Goal: Book appointment/travel/reservation

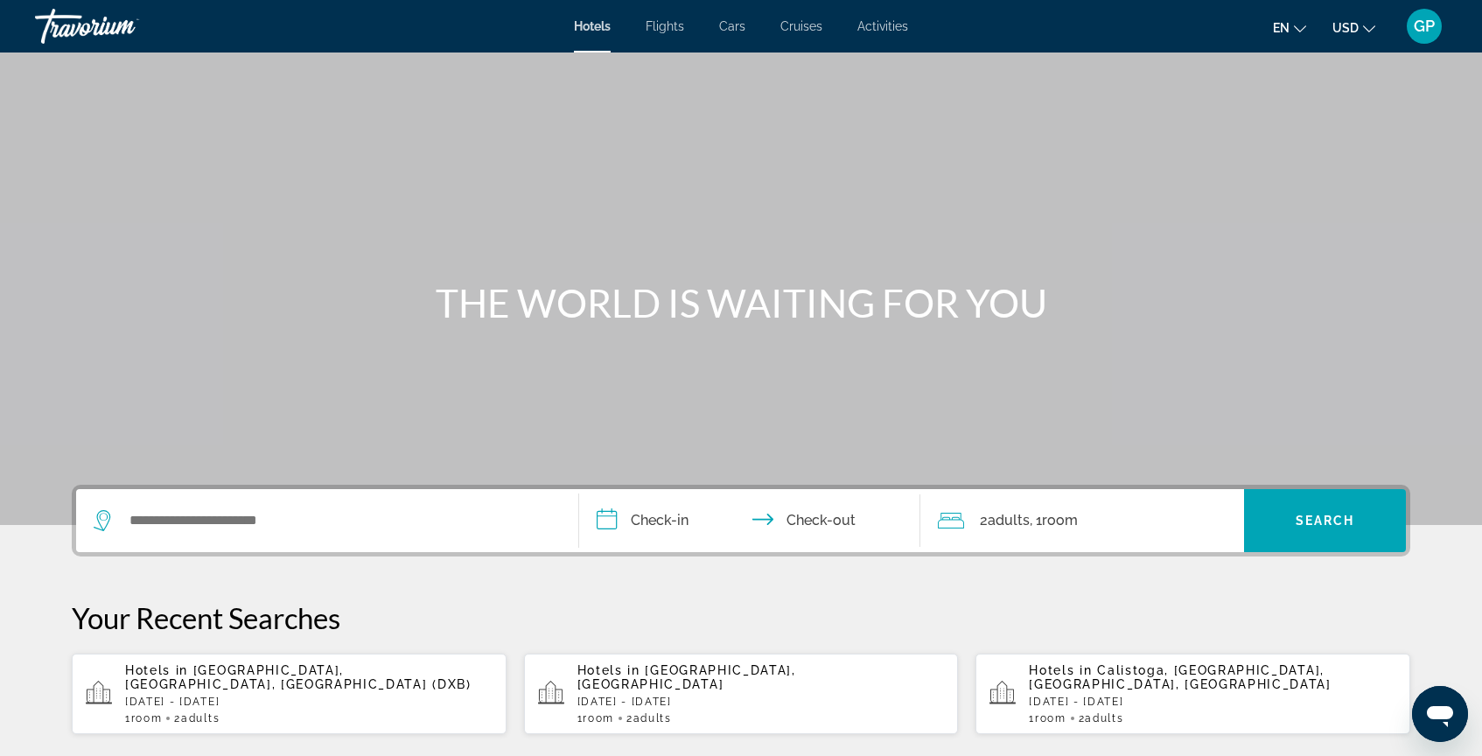
click at [890, 29] on span "Activities" at bounding box center [882, 26] width 51 height 14
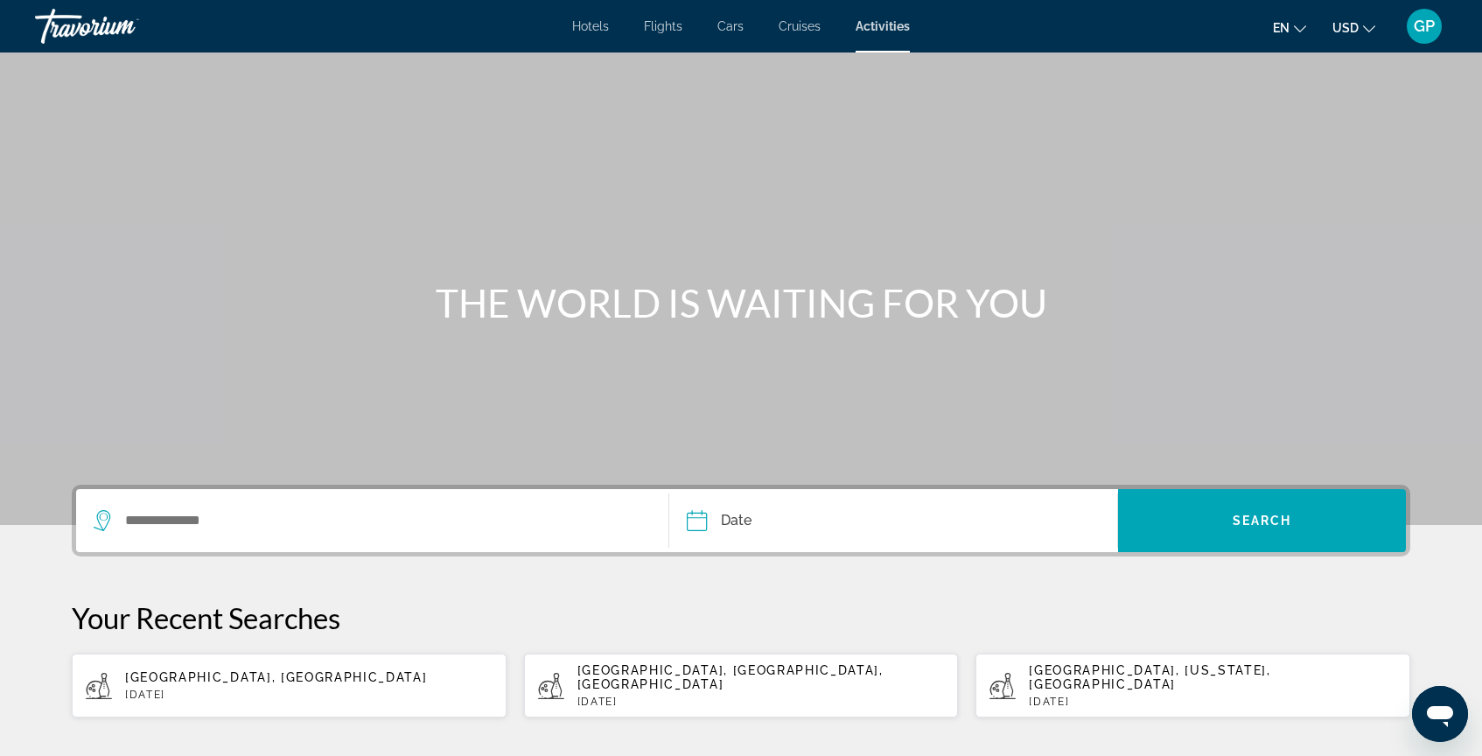
click at [116, 514] on div "Search widget" at bounding box center [368, 520] width 548 height 26
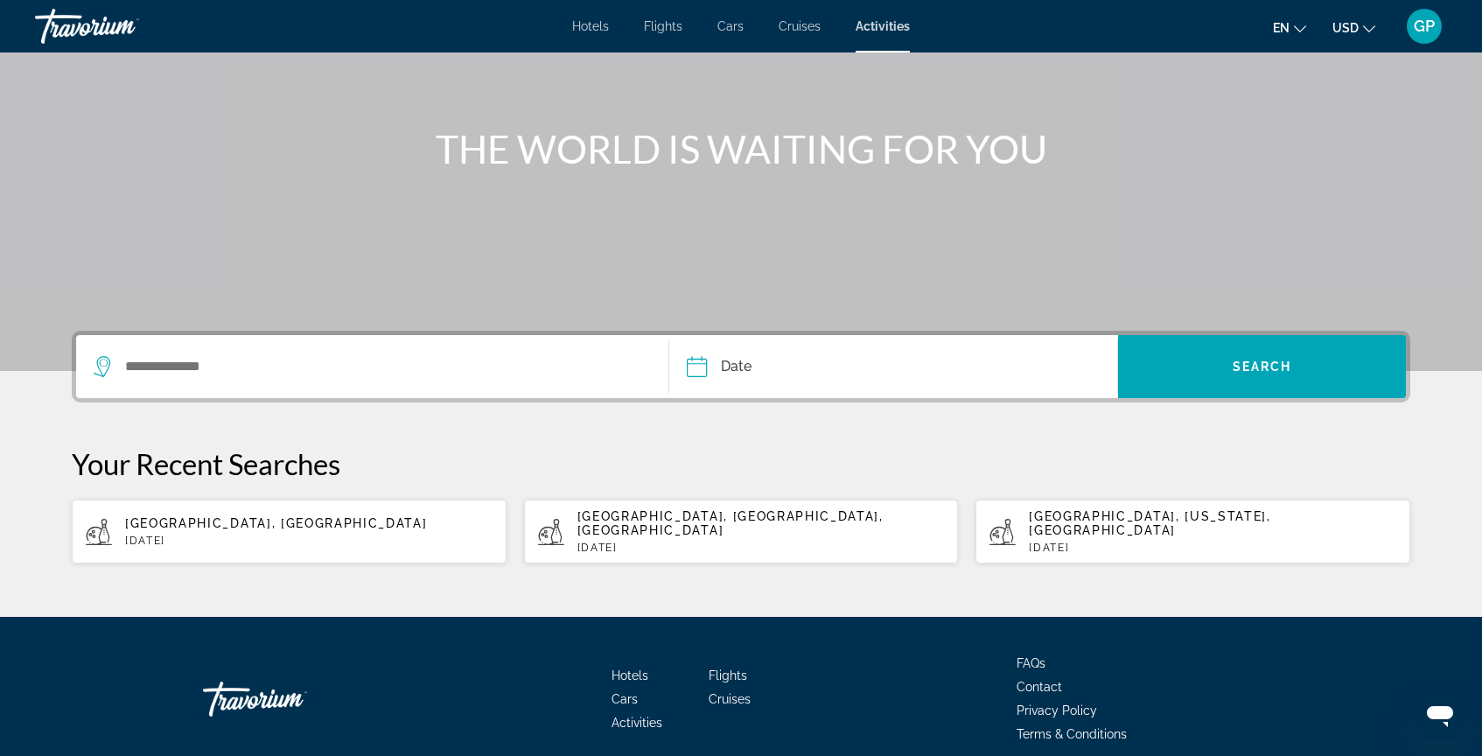
scroll to position [215, 0]
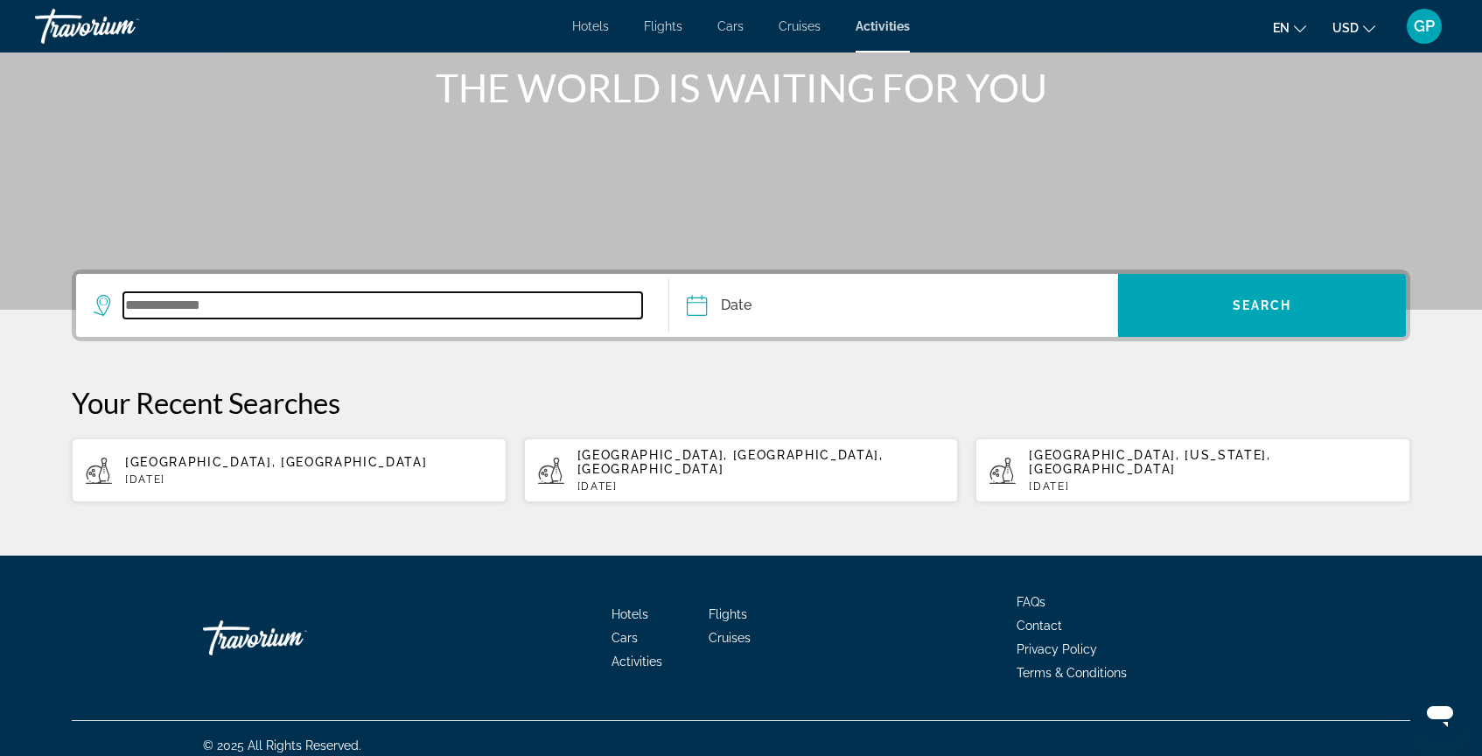
click at [151, 310] on input "Search widget" at bounding box center [382, 305] width 519 height 26
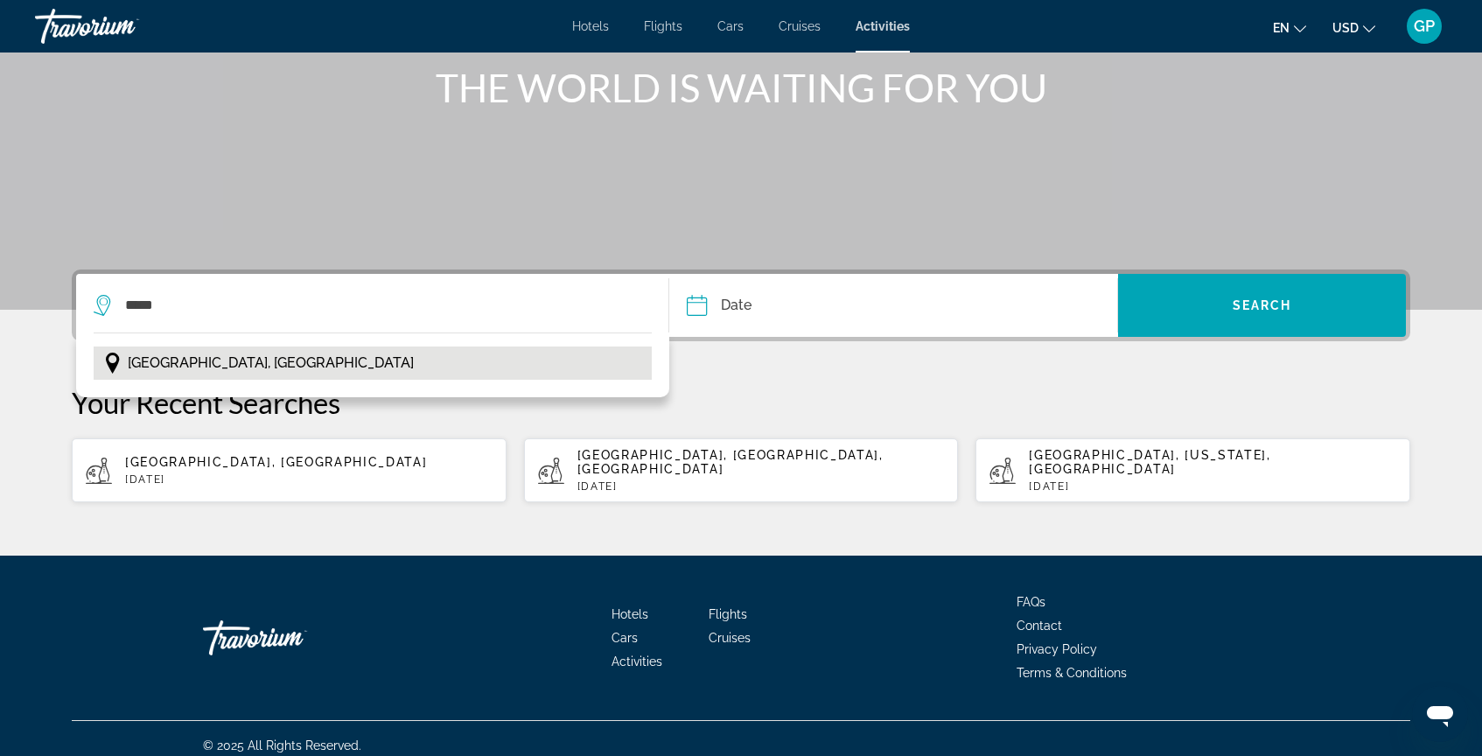
click at [208, 368] on span "Almaty, Kazakhstan" at bounding box center [271, 363] width 286 height 24
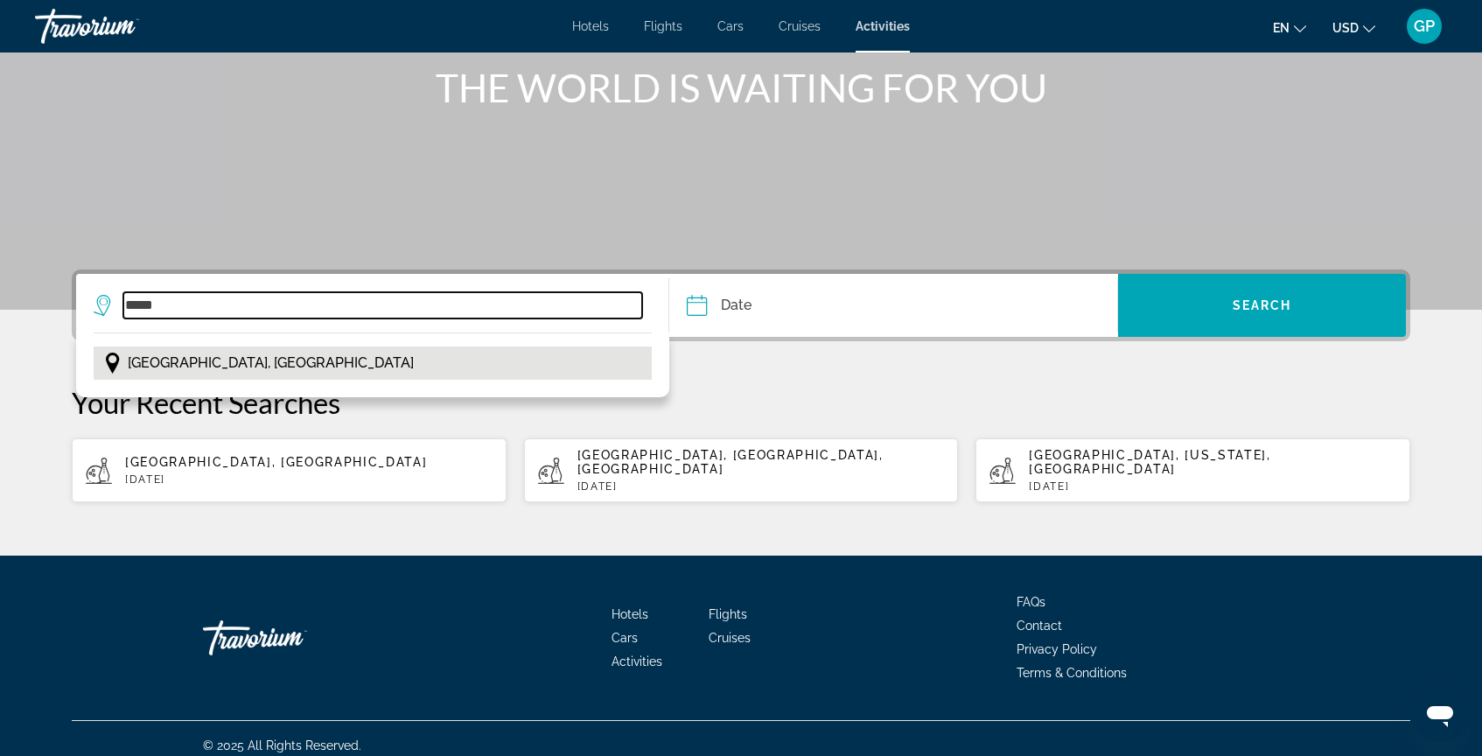
type input "**********"
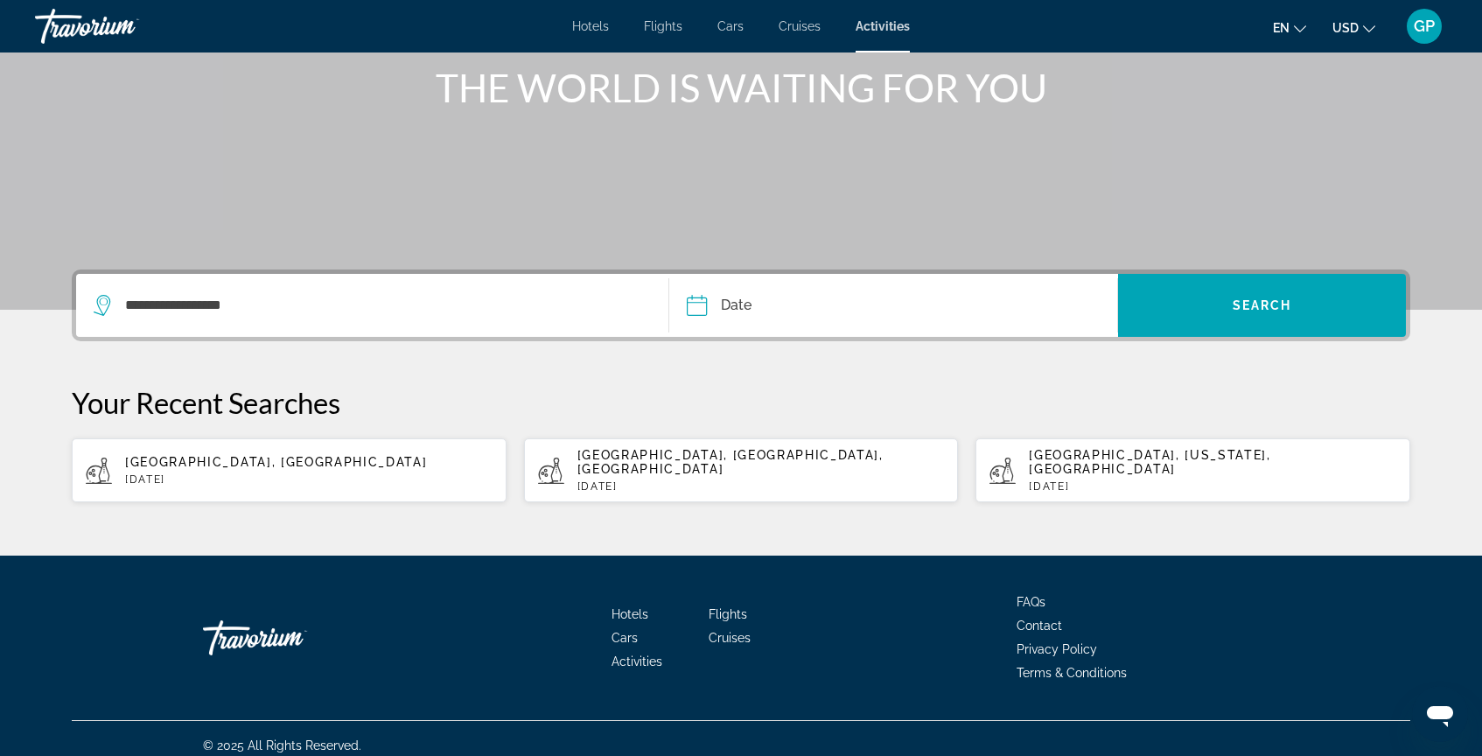
click at [693, 314] on input "Date" at bounding box center [793, 308] width 222 height 68
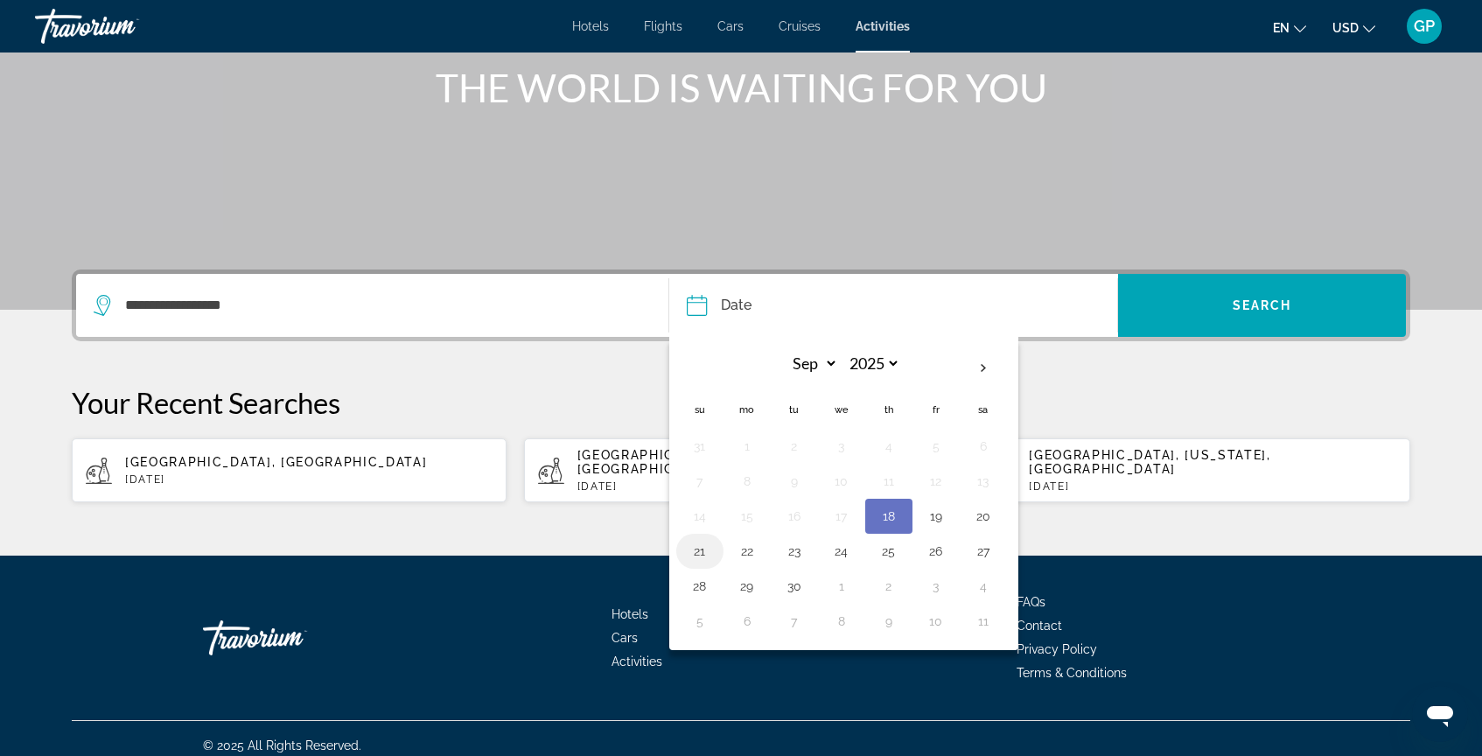
click at [696, 554] on button "21" at bounding box center [700, 551] width 28 height 24
type input "**********"
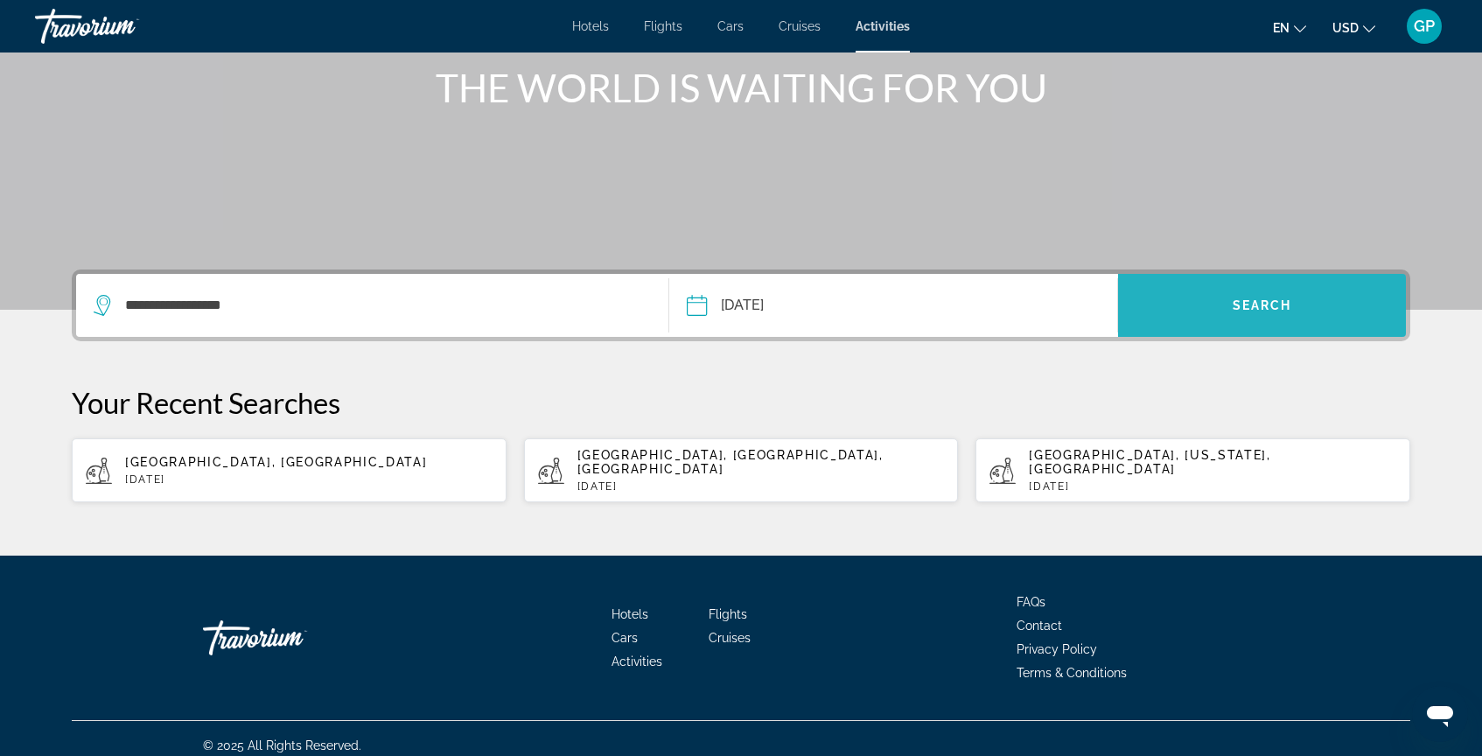
click at [1329, 316] on span "Search widget" at bounding box center [1262, 305] width 288 height 42
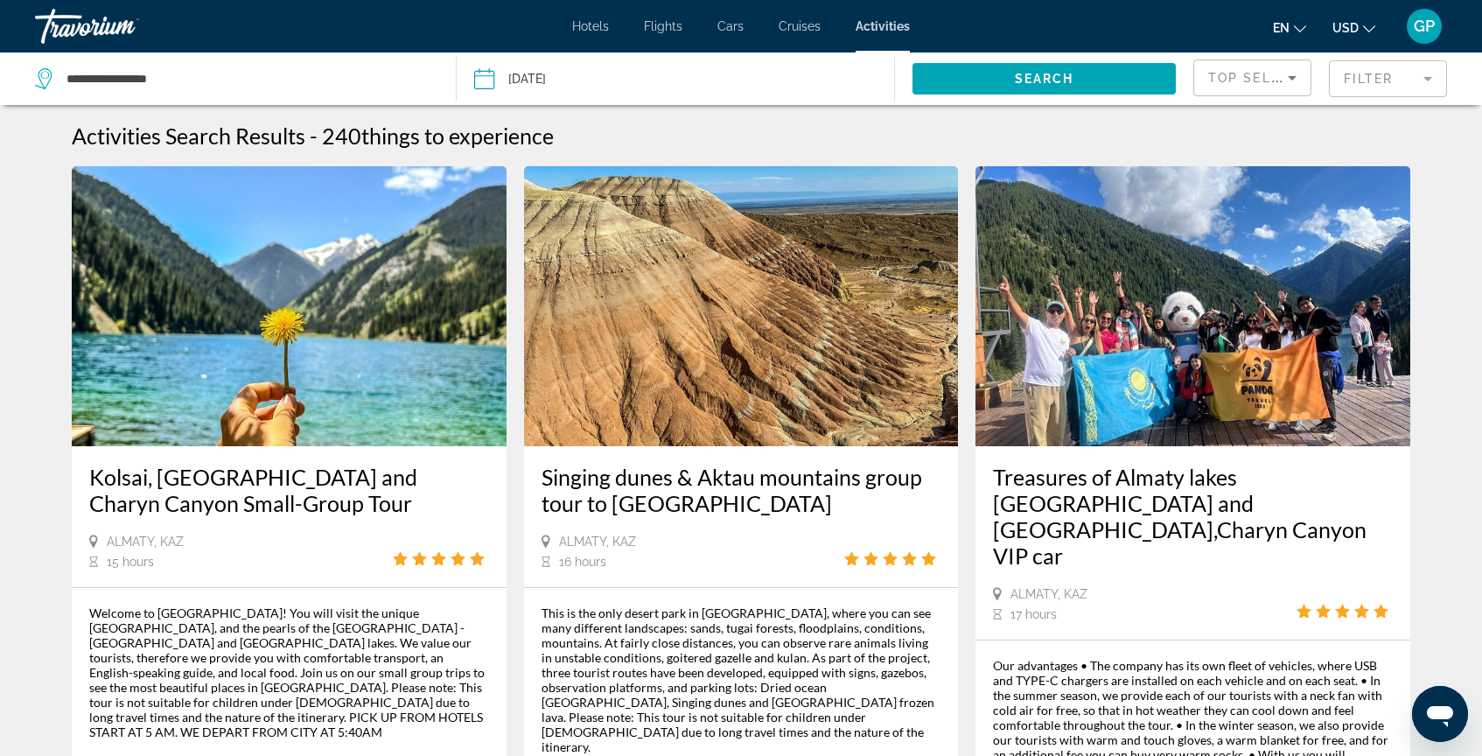
click at [1431, 81] on mat-form-field "Filter" at bounding box center [1388, 78] width 118 height 37
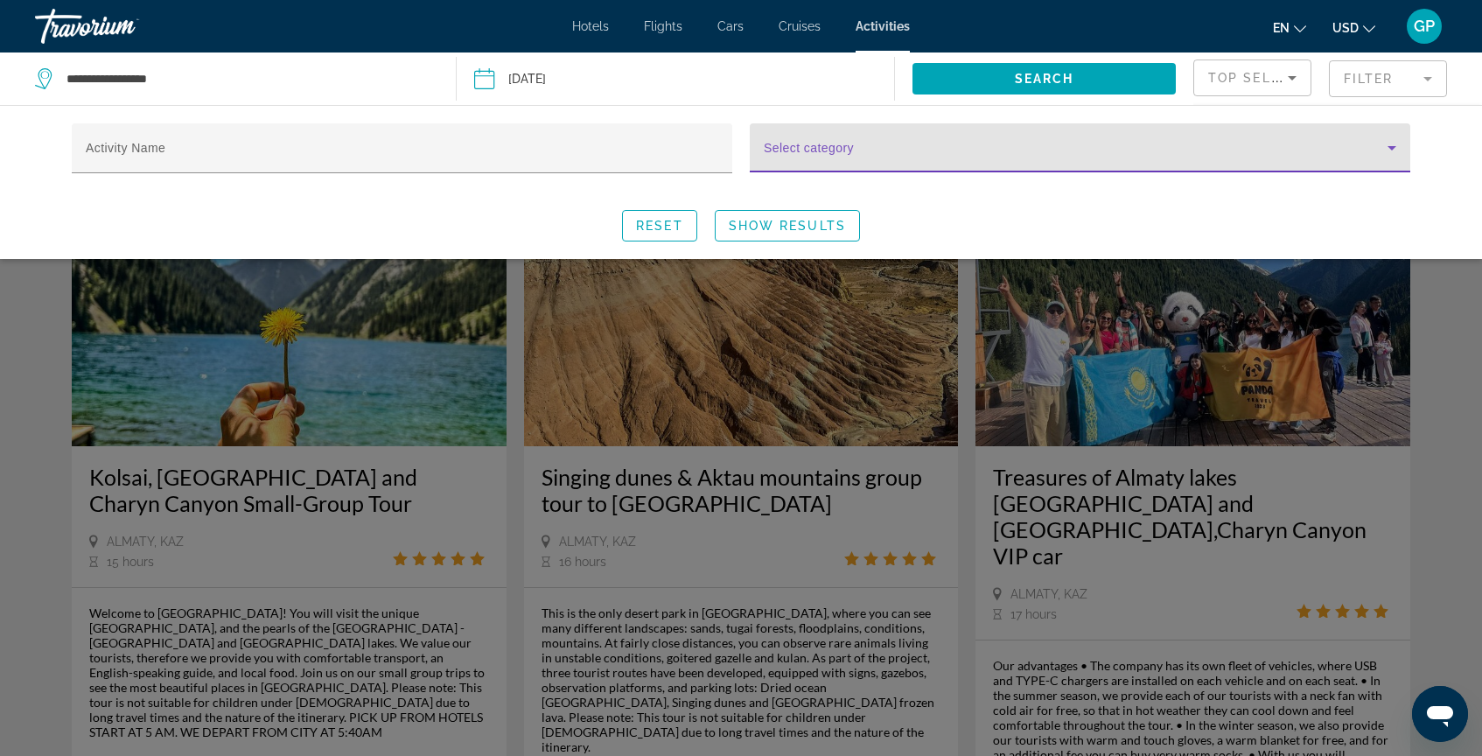
click at [1390, 144] on icon "Search widget" at bounding box center [1391, 147] width 21 height 21
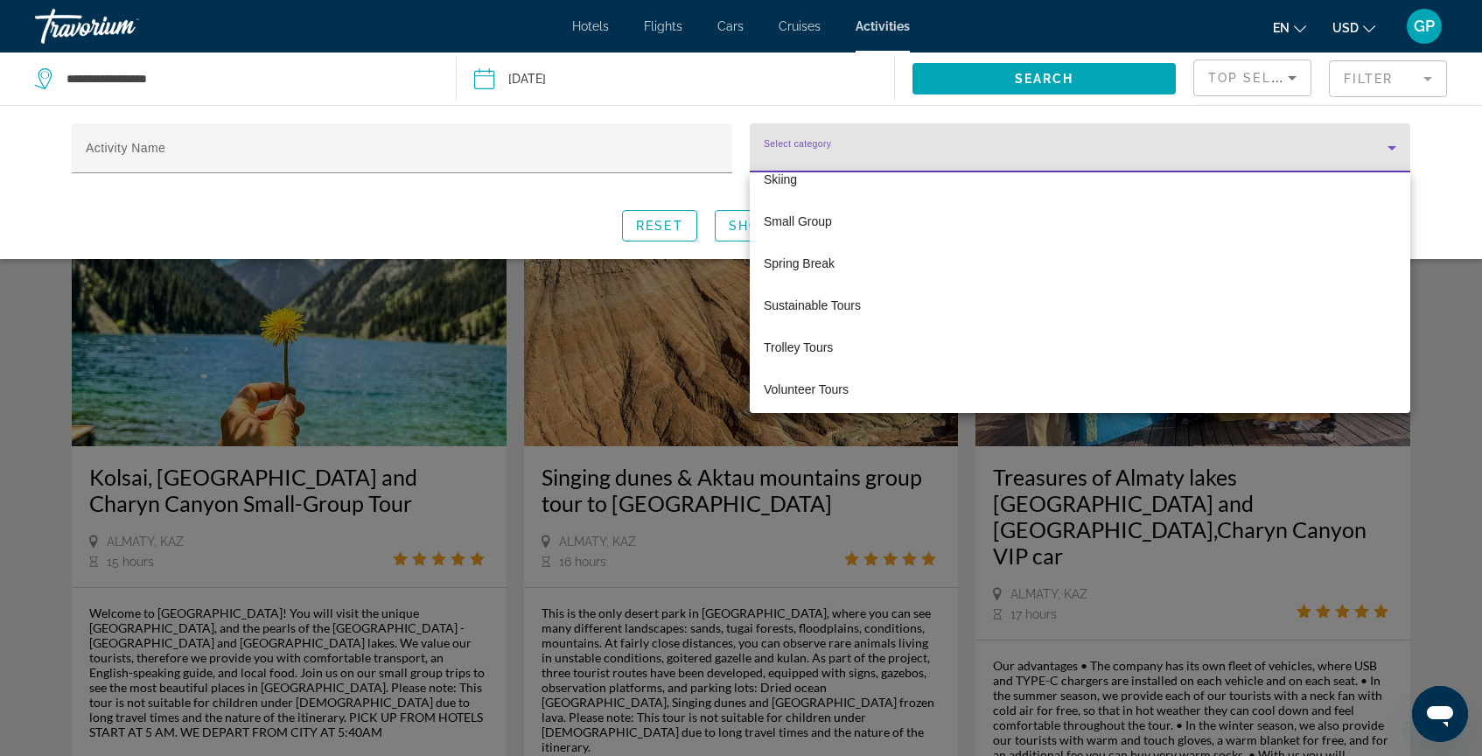
scroll to position [2836, 0]
click at [1390, 152] on div at bounding box center [741, 378] width 1482 height 756
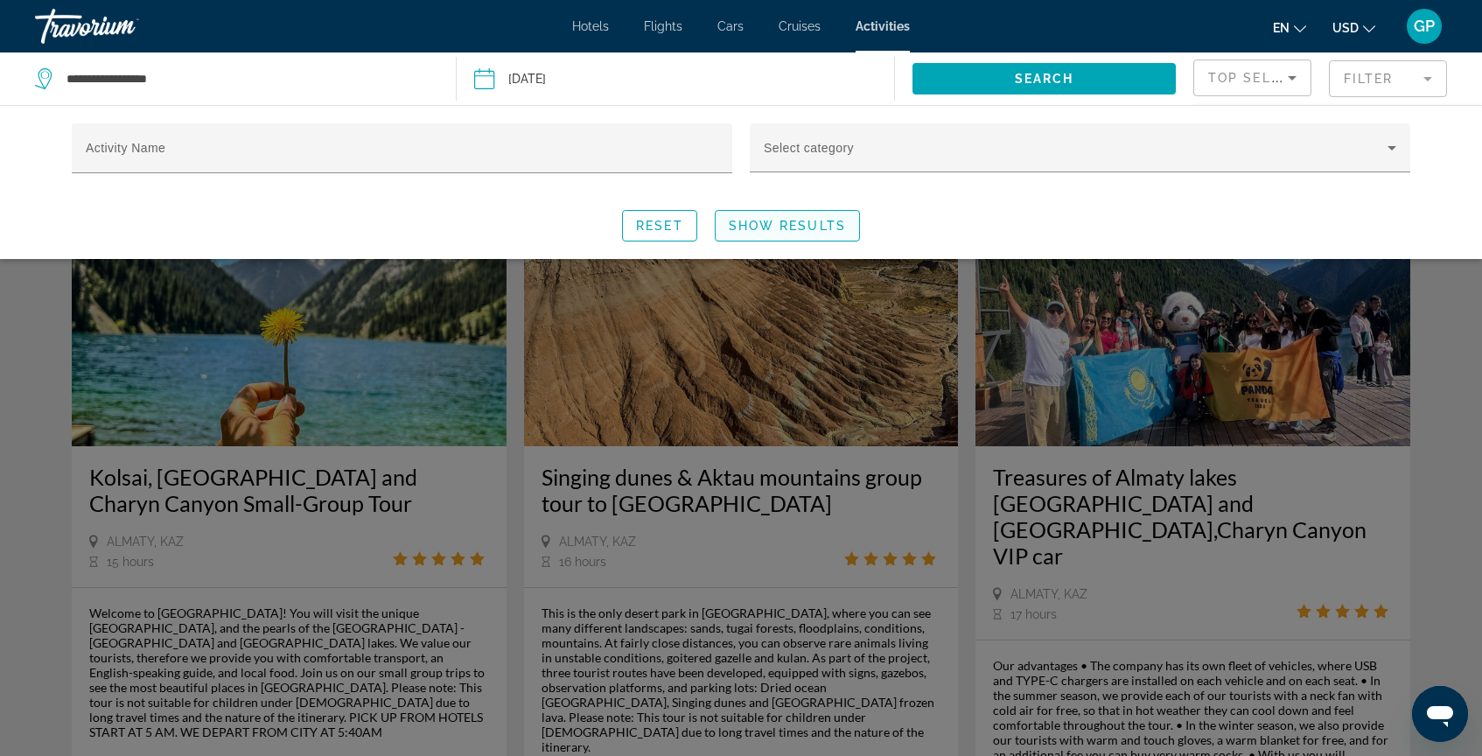
click at [788, 233] on span "Search widget" at bounding box center [786, 226] width 143 height 42
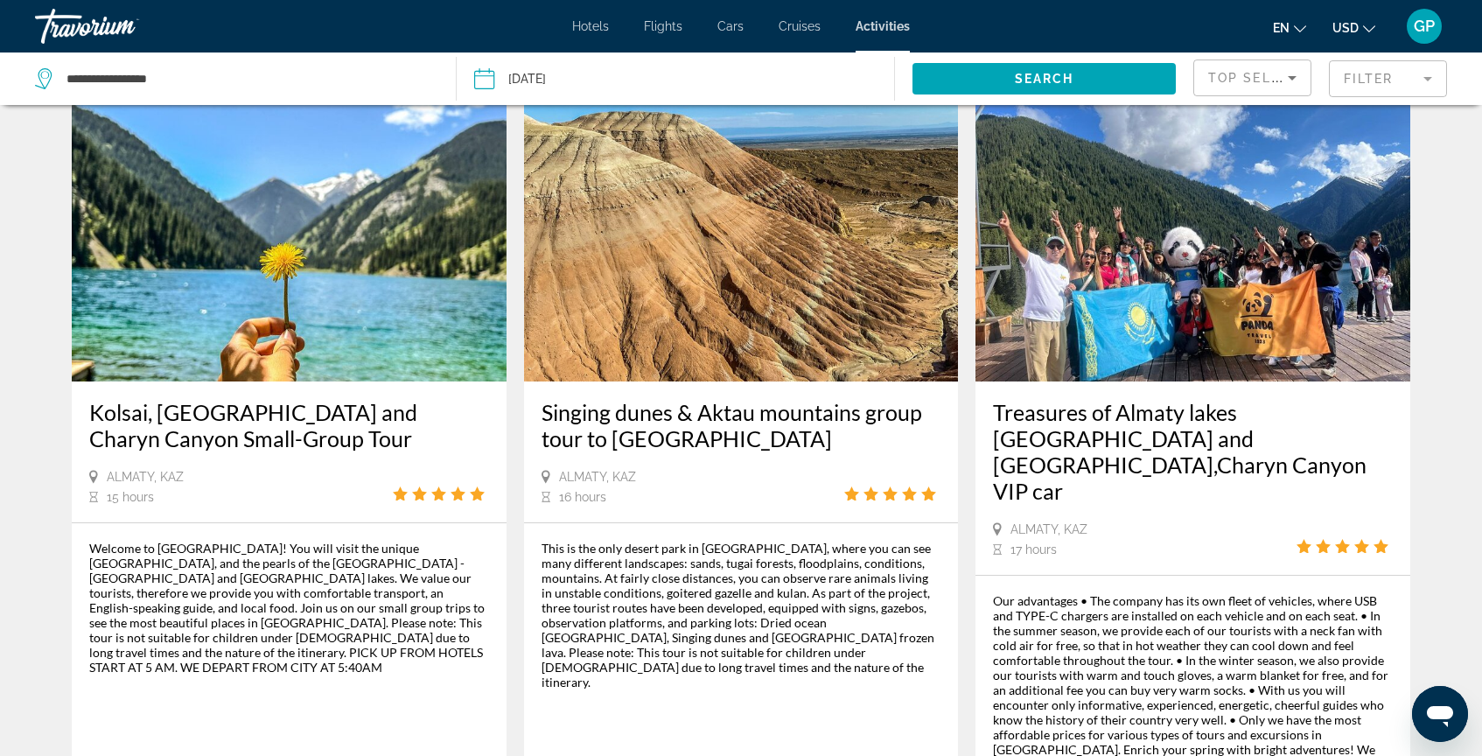
scroll to position [0, 0]
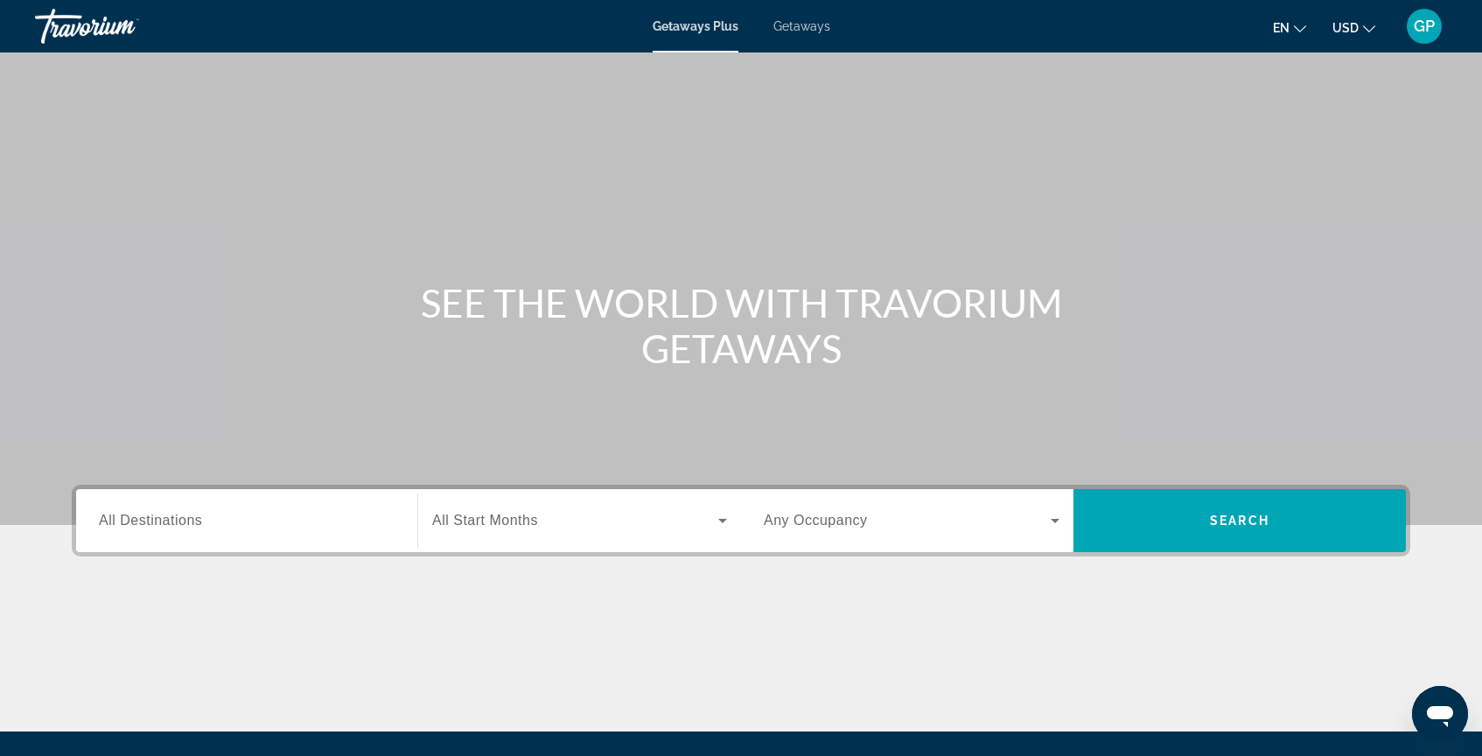
click at [796, 25] on span "Getaways" at bounding box center [801, 26] width 57 height 14
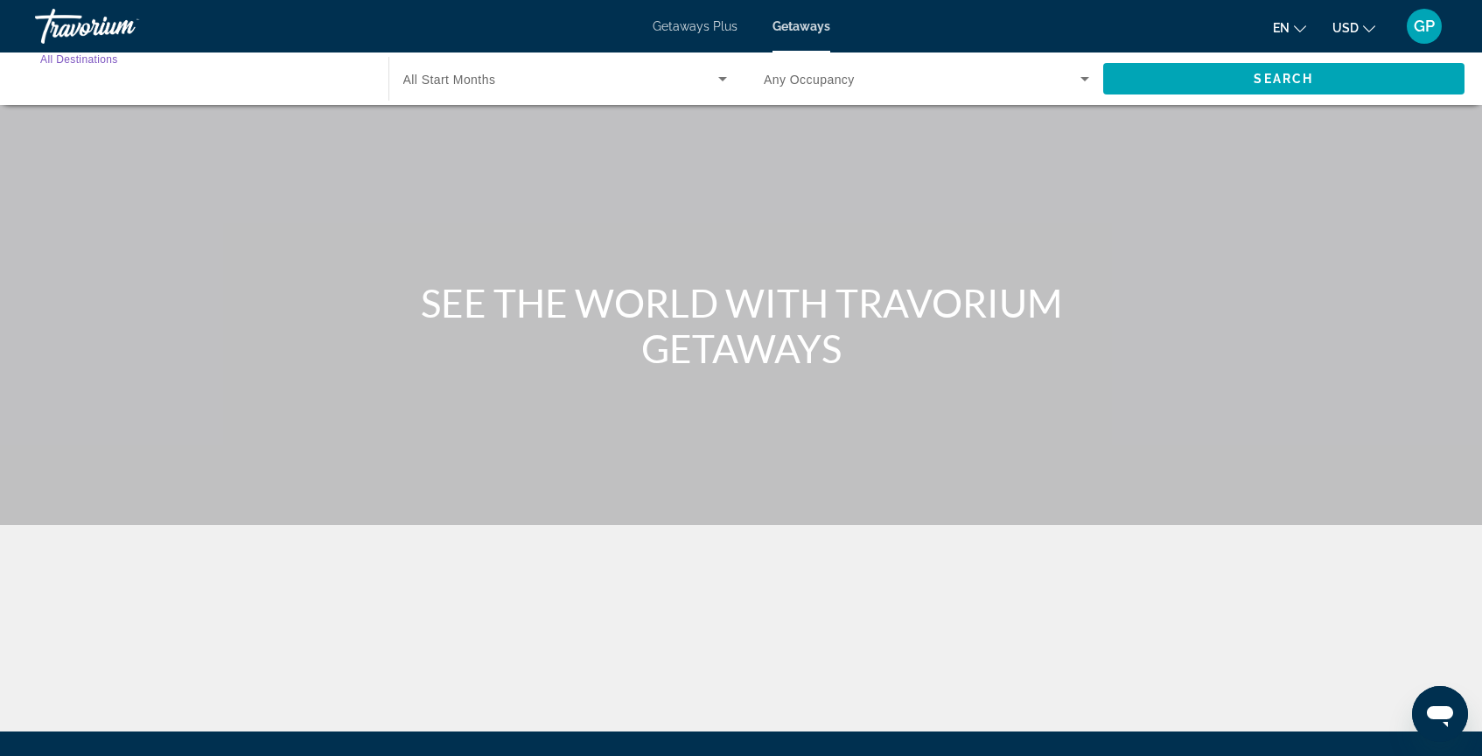
click at [183, 78] on input "Destination All Destinations" at bounding box center [202, 79] width 325 height 21
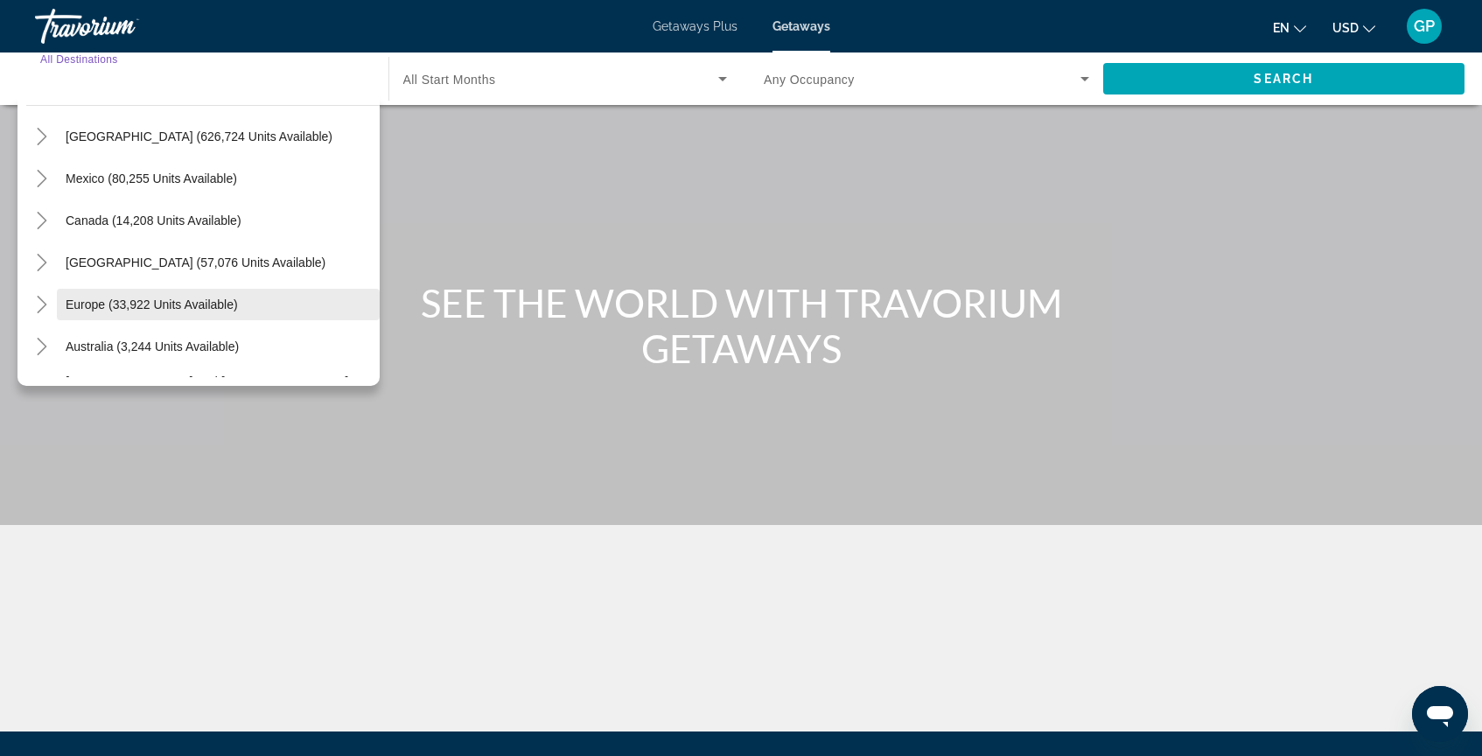
scroll to position [57, 0]
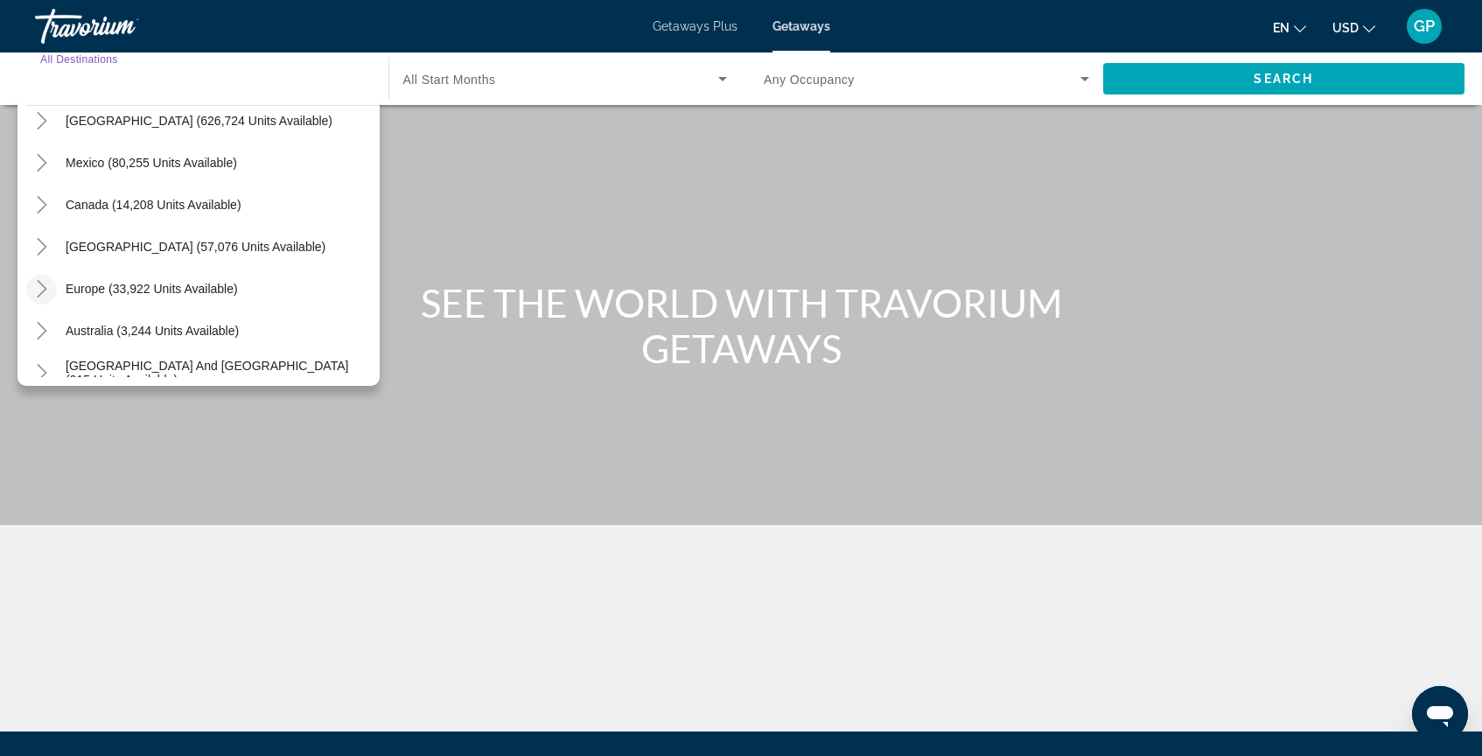
click at [45, 291] on icon "Toggle Europe (33,922 units available)" at bounding box center [41, 288] width 17 height 17
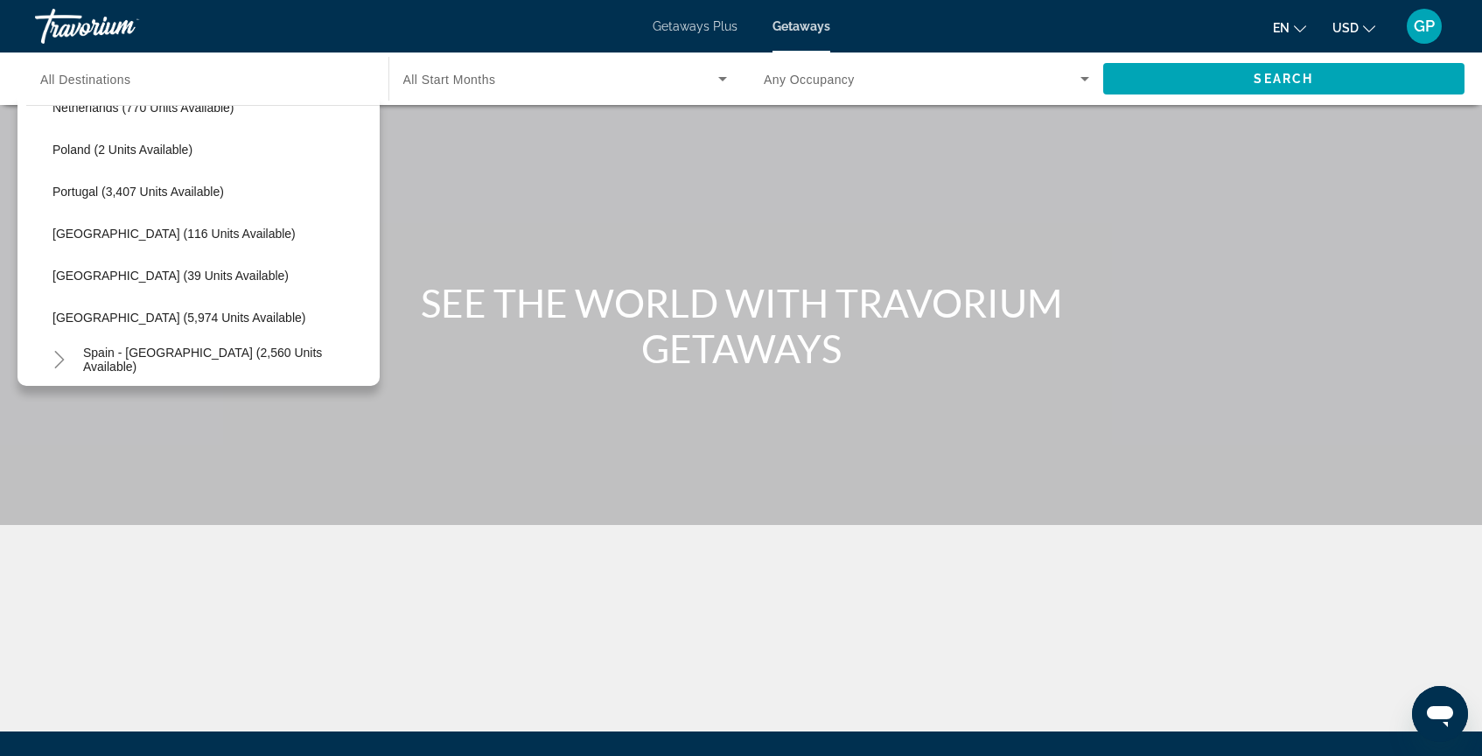
scroll to position [792, 0]
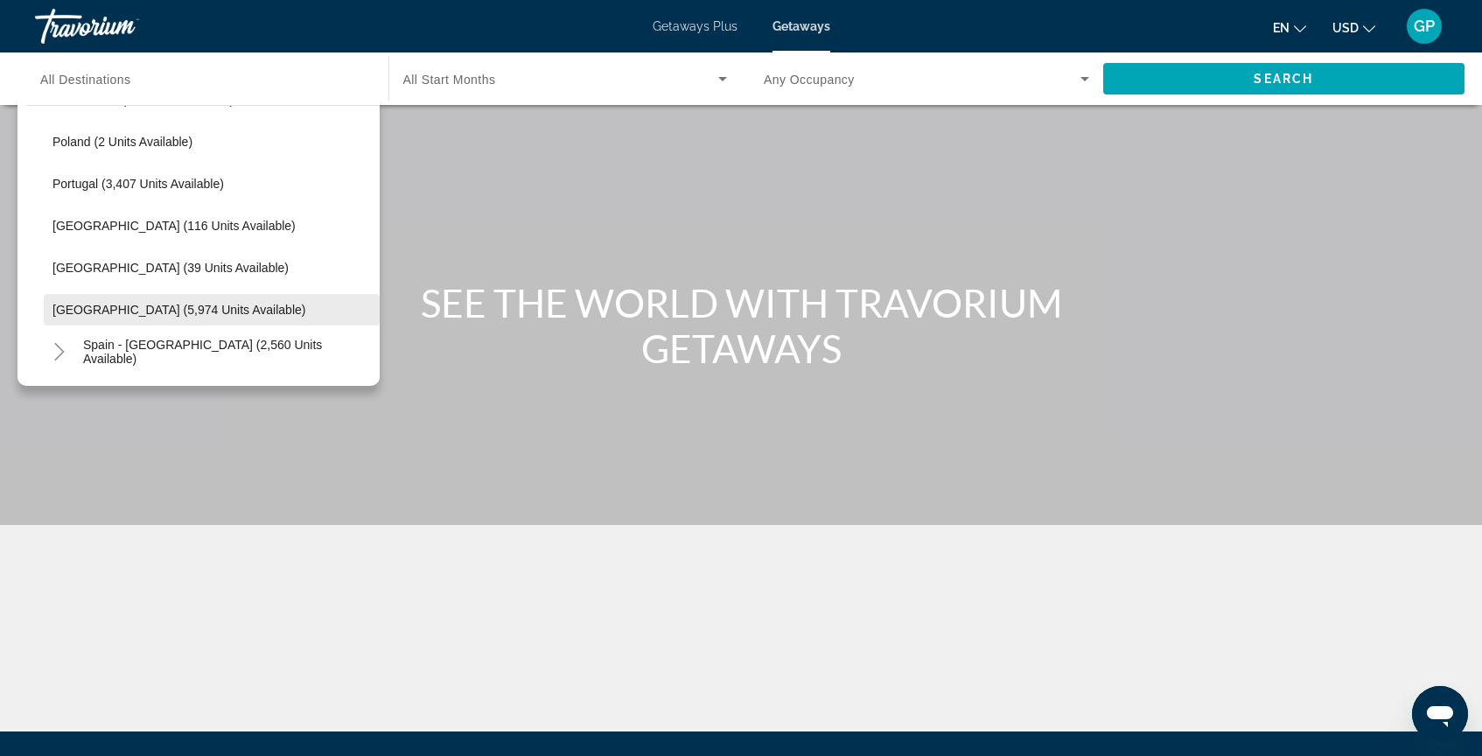
click at [97, 307] on span "[GEOGRAPHIC_DATA] (5,974 units available)" at bounding box center [178, 310] width 253 height 14
type input "**********"
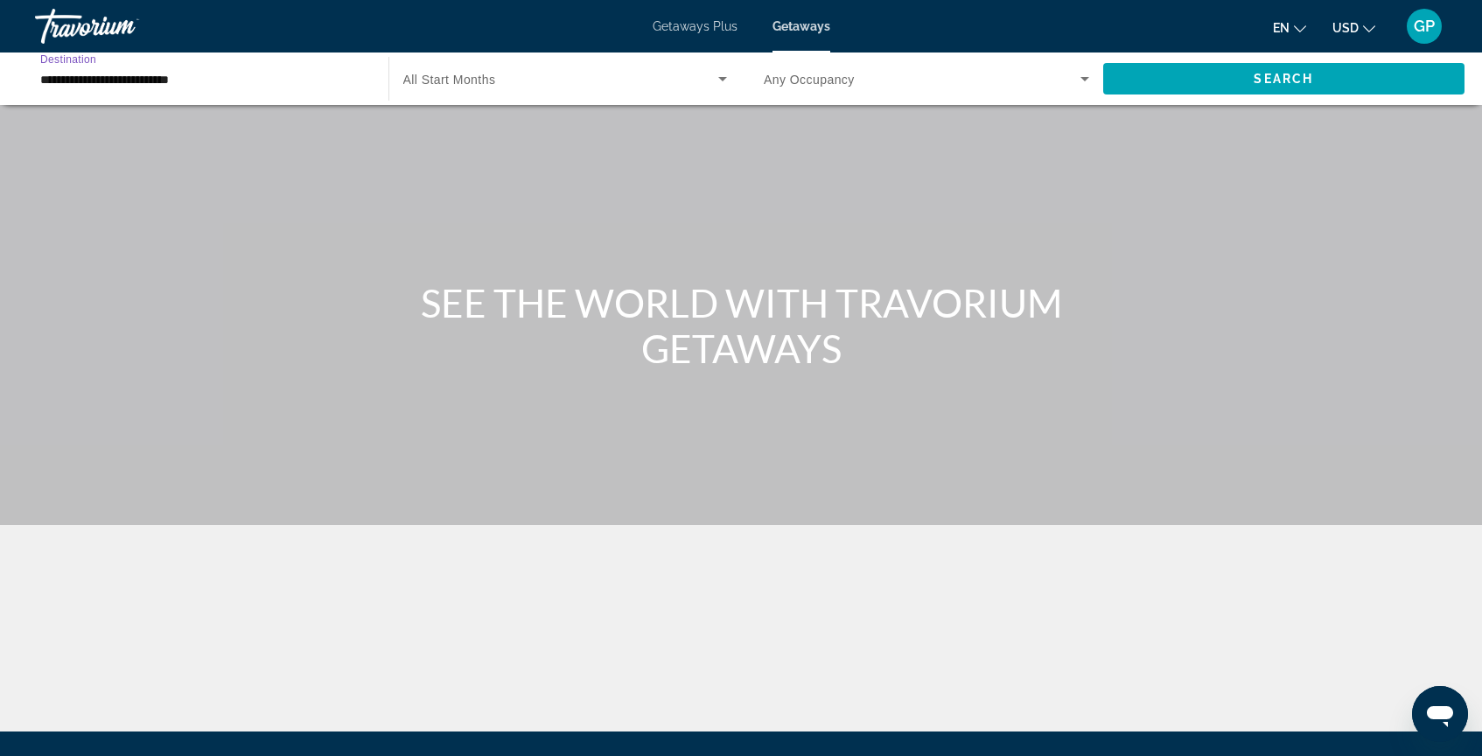
click at [1078, 84] on icon "Search widget" at bounding box center [1084, 78] width 21 height 21
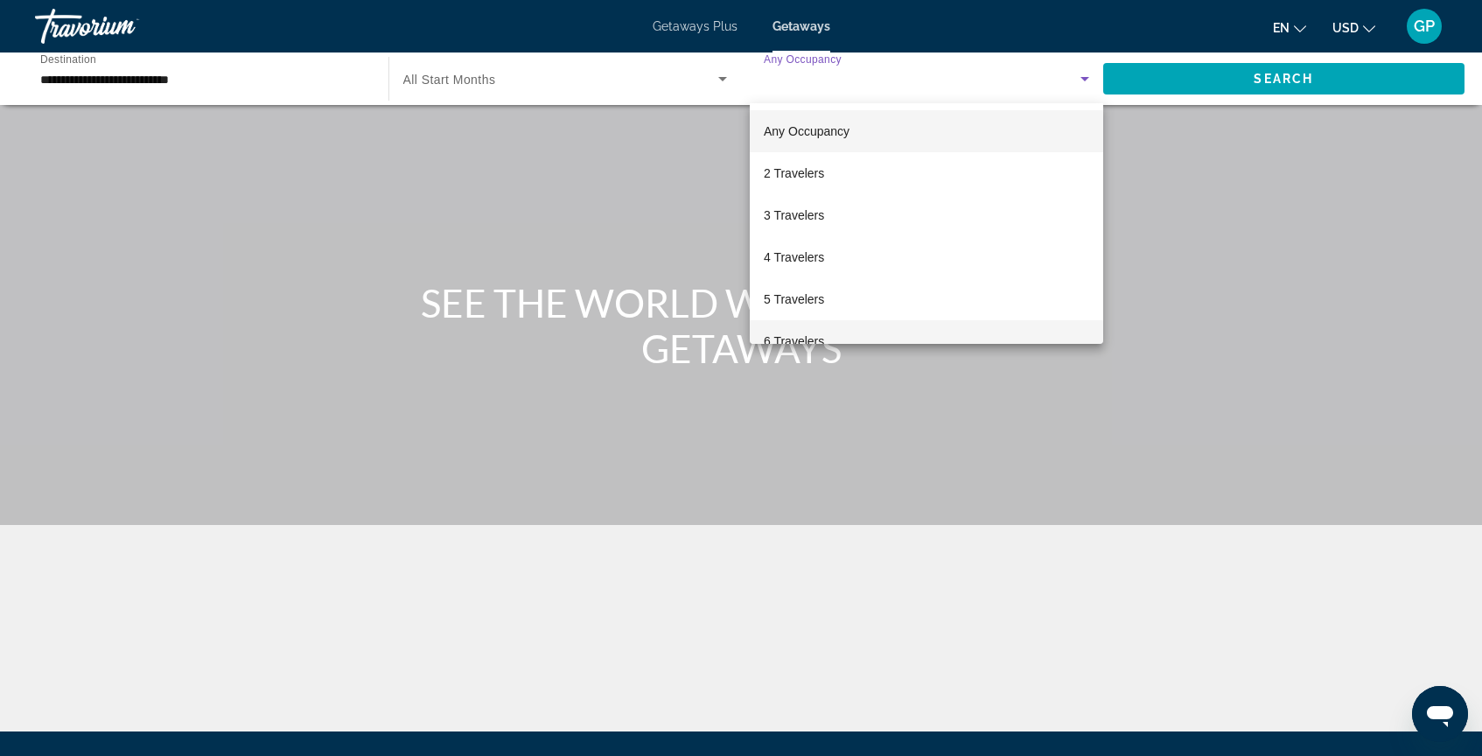
click at [897, 339] on mat-option "6 Travelers" at bounding box center [926, 341] width 353 height 42
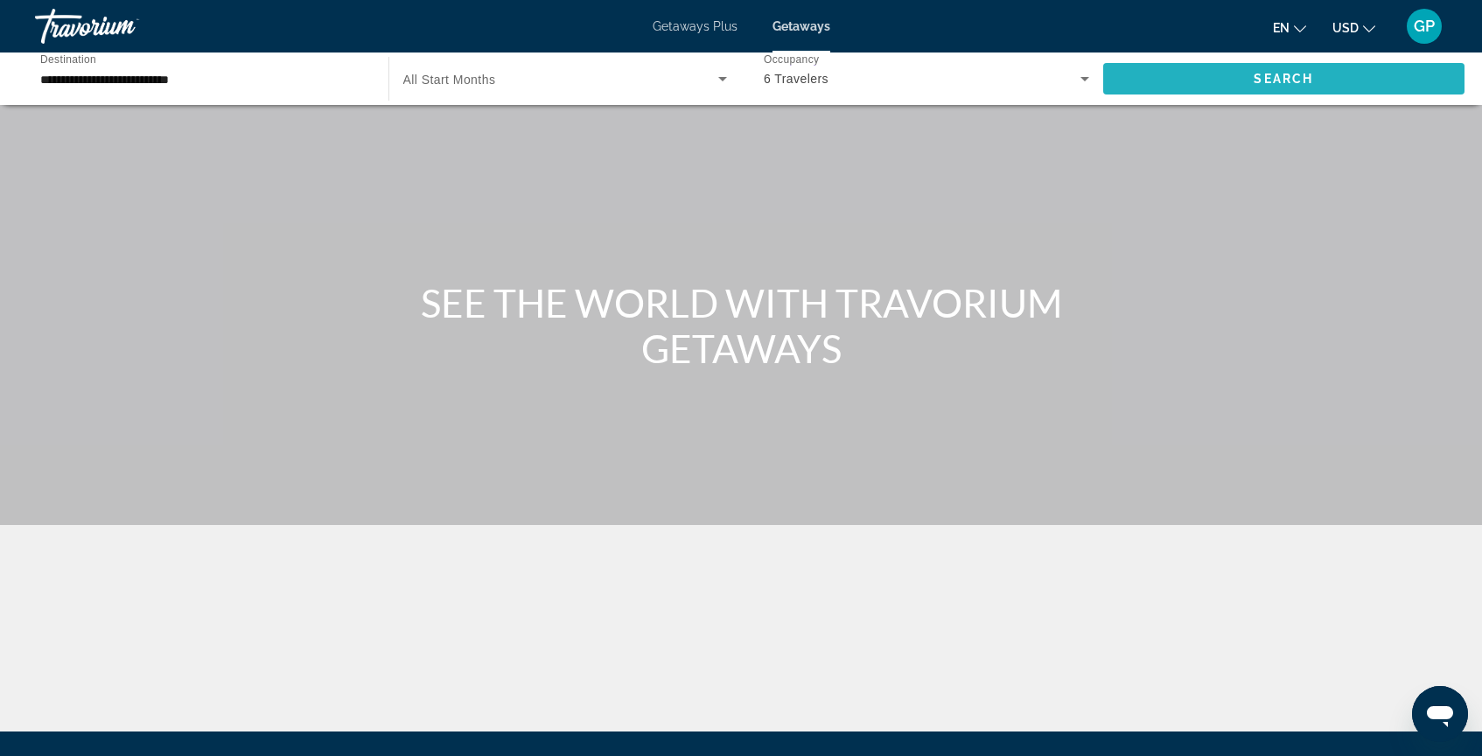
click at [1270, 77] on span "Search" at bounding box center [1282, 79] width 59 height 14
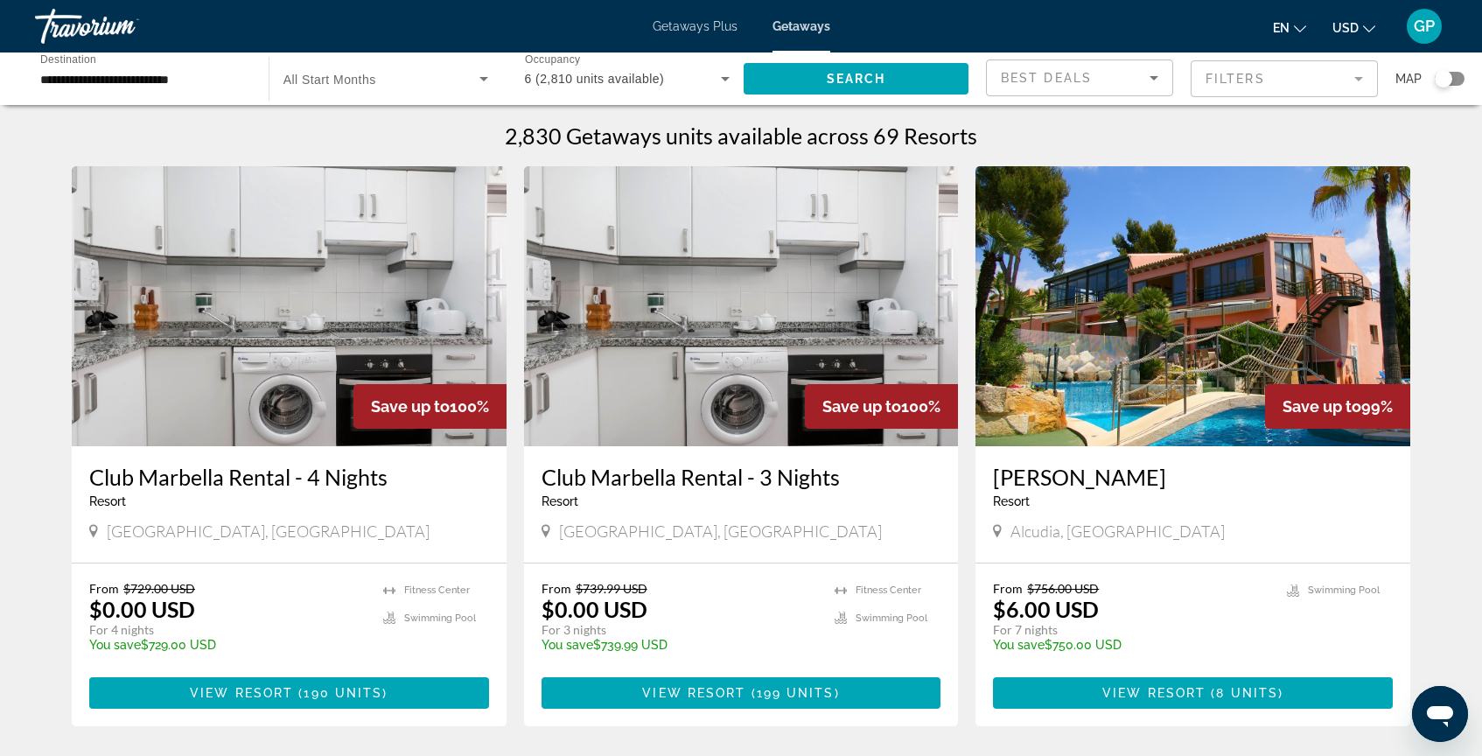
click at [1363, 81] on mat-form-field "Filters" at bounding box center [1283, 78] width 187 height 37
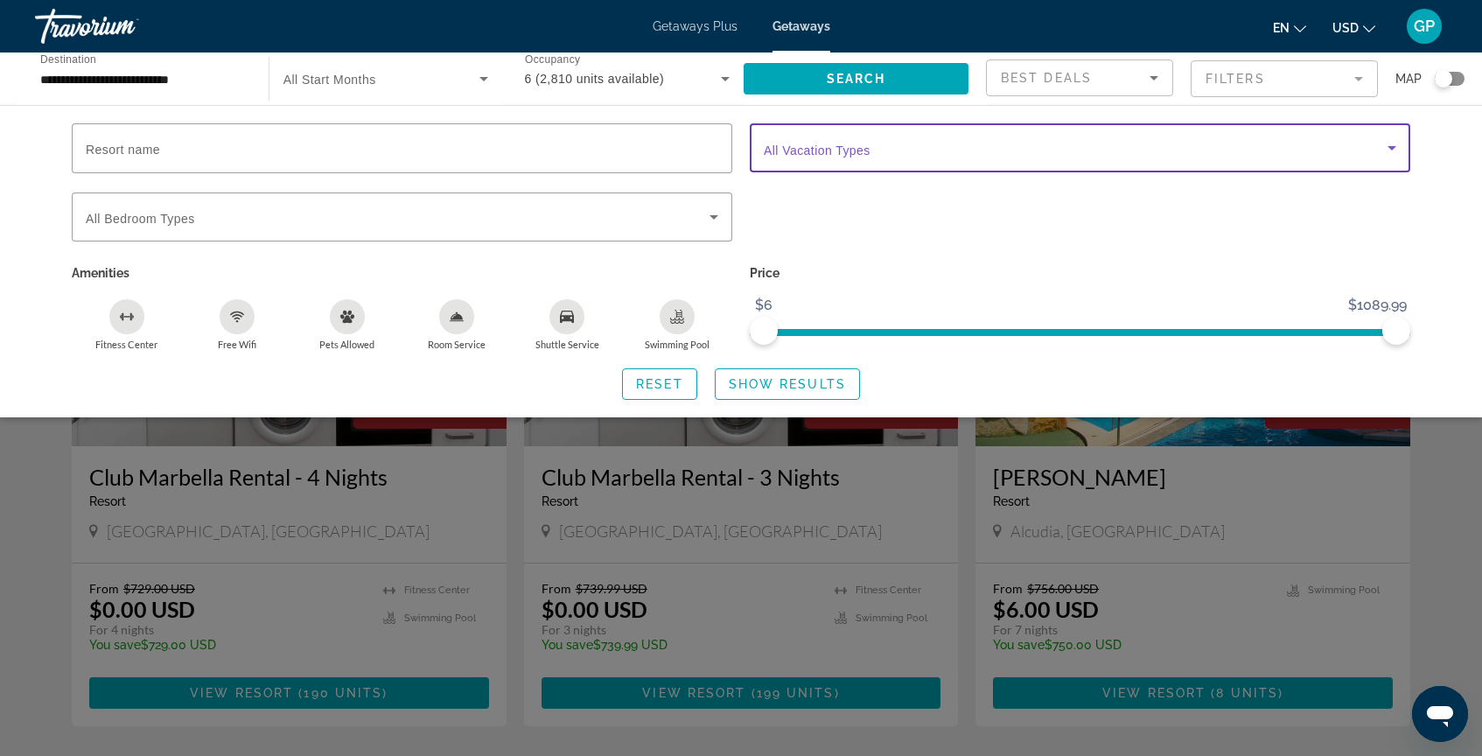
click at [1394, 147] on icon "Search widget" at bounding box center [1391, 148] width 9 height 4
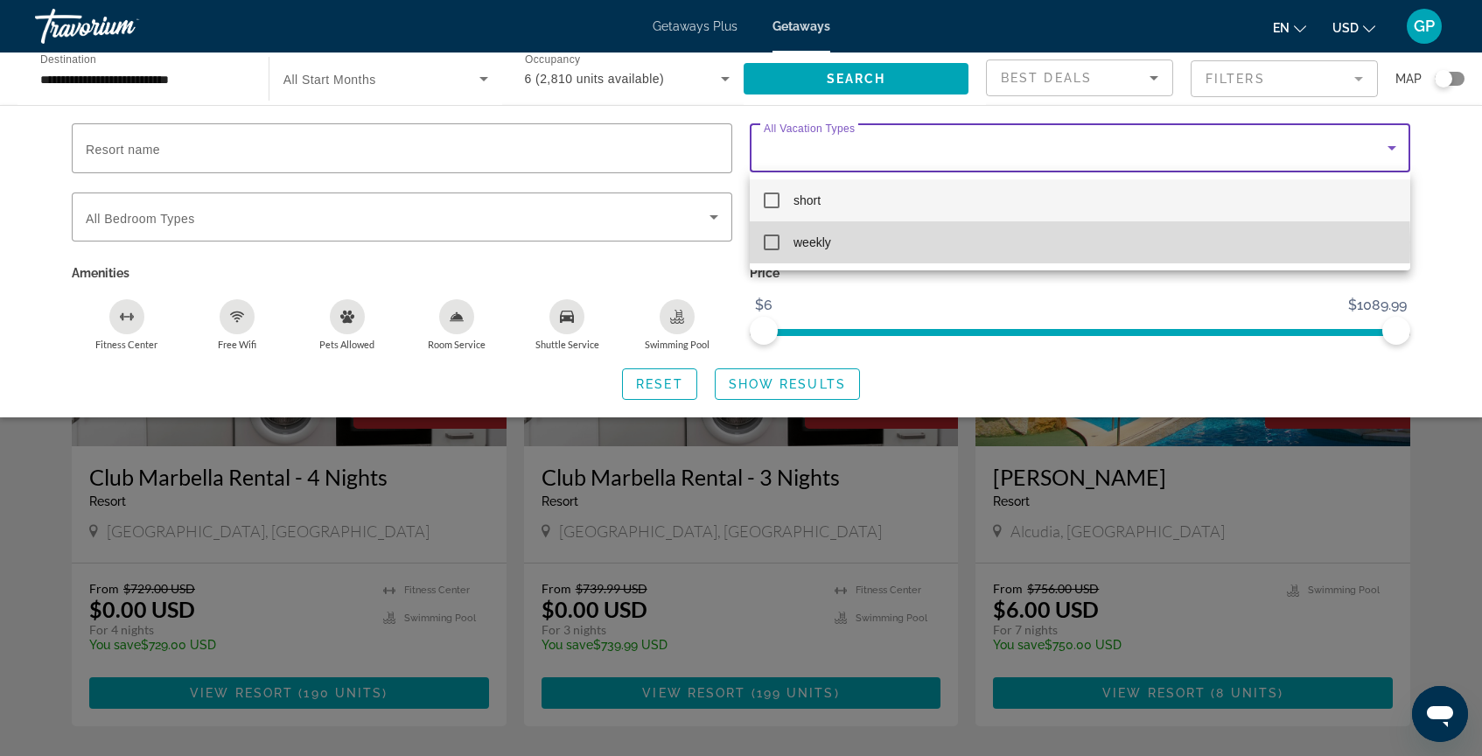
click at [777, 241] on mat-pseudo-checkbox at bounding box center [772, 242] width 16 height 16
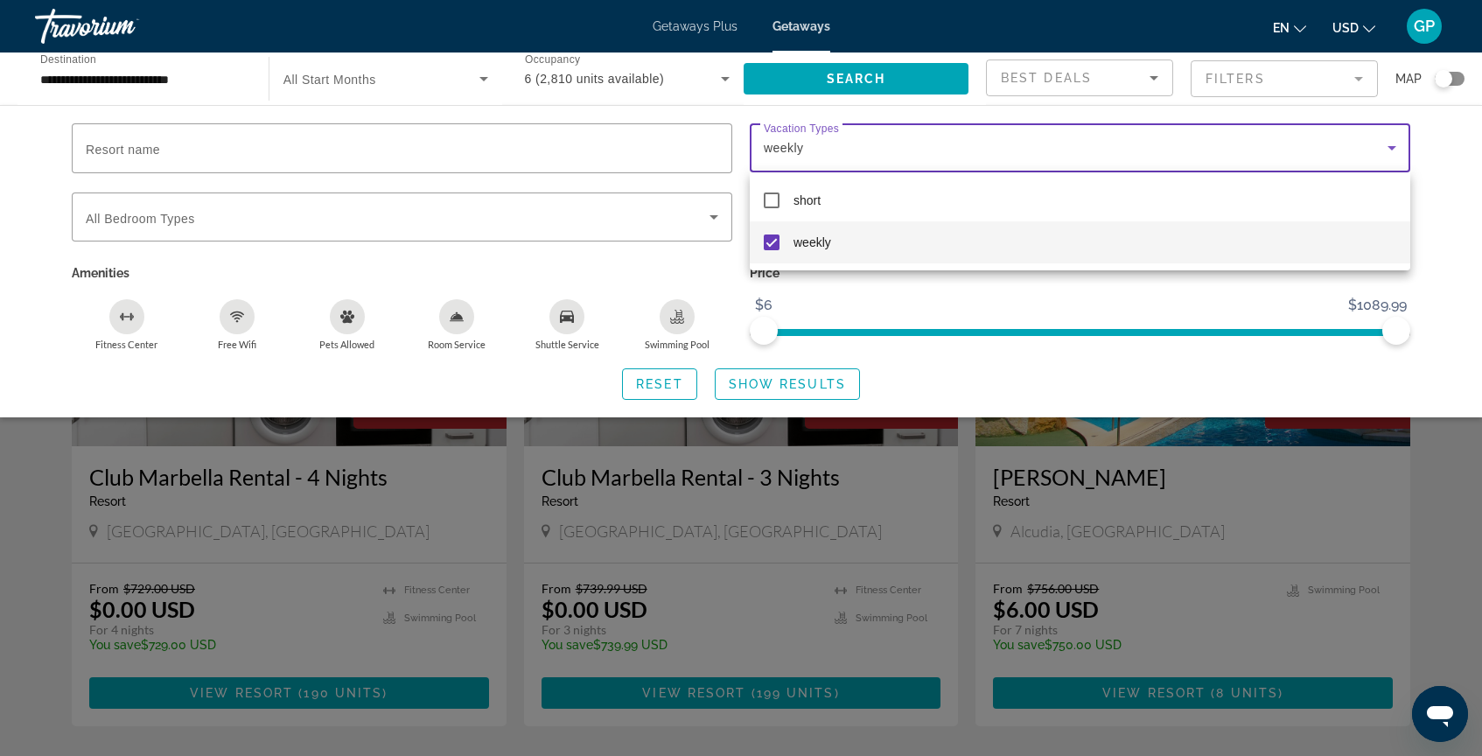
click at [808, 380] on div at bounding box center [741, 378] width 1482 height 756
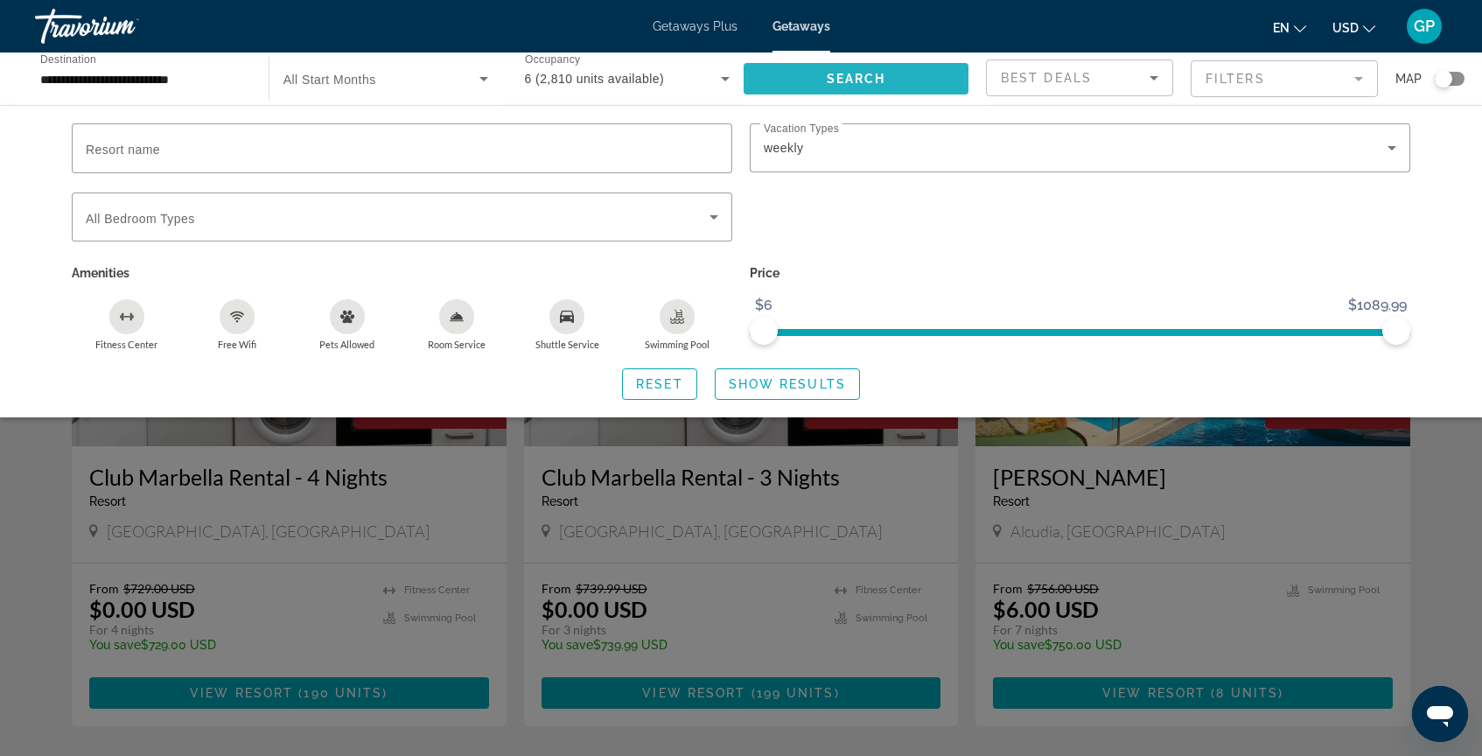
click at [865, 76] on span "Search" at bounding box center [856, 79] width 59 height 14
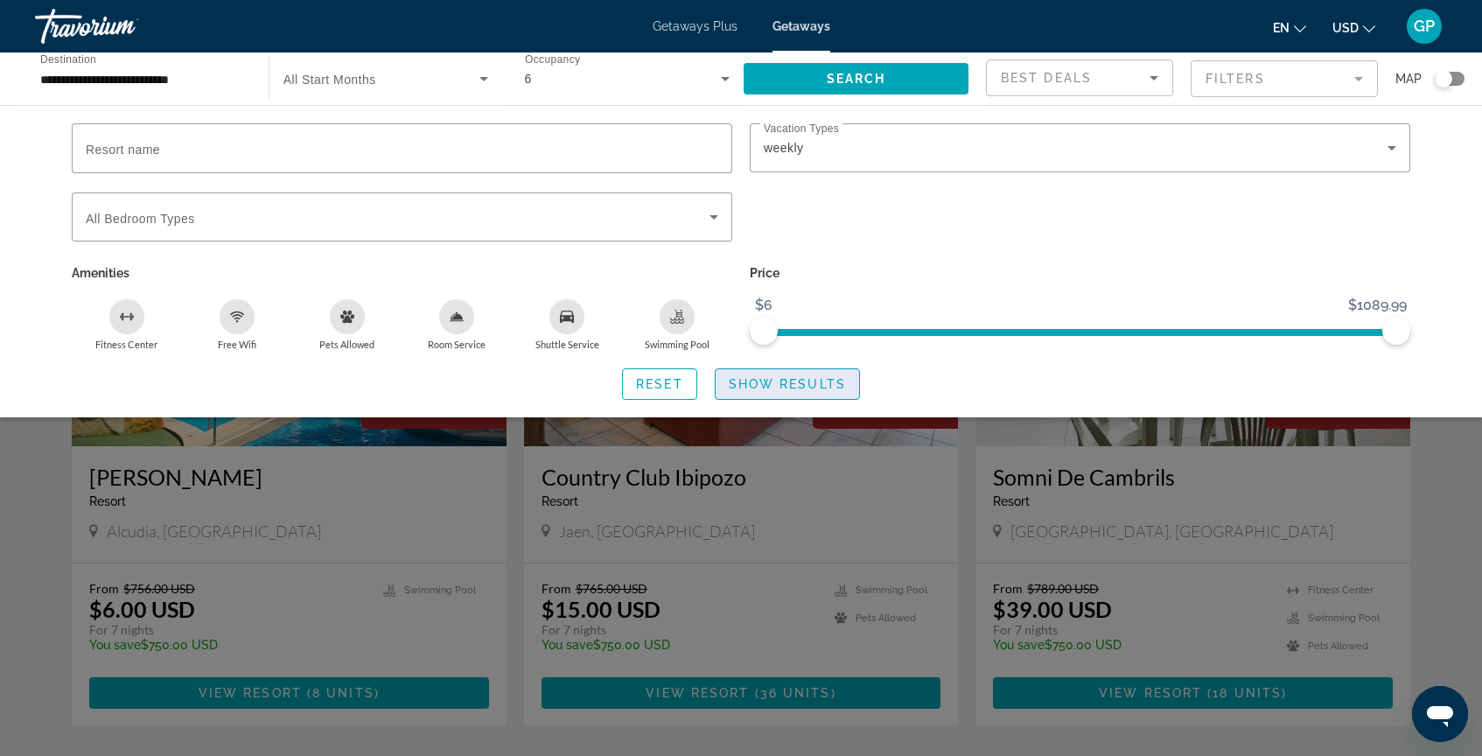
click at [786, 384] on span "Show Results" at bounding box center [787, 384] width 117 height 14
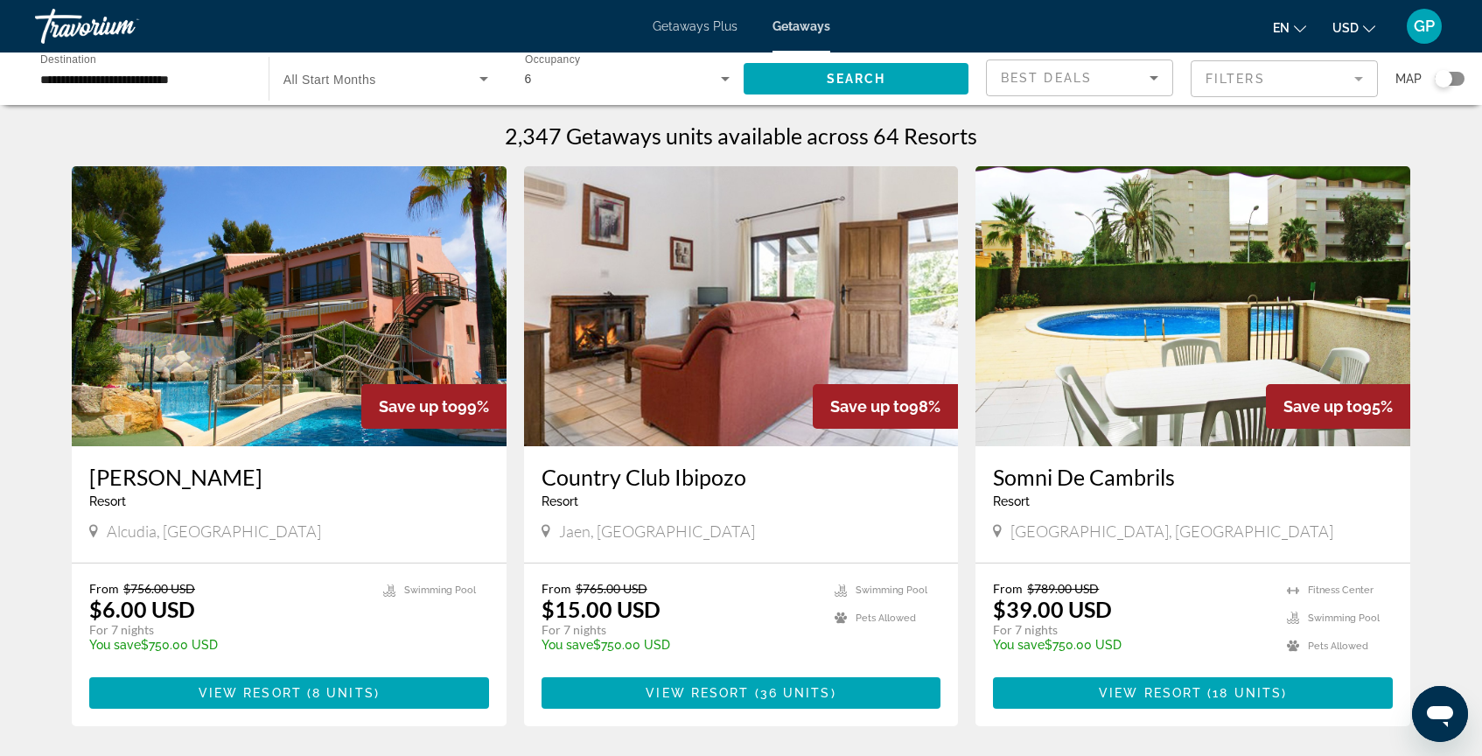
click at [1444, 78] on div "Search widget" at bounding box center [1442, 78] width 17 height 17
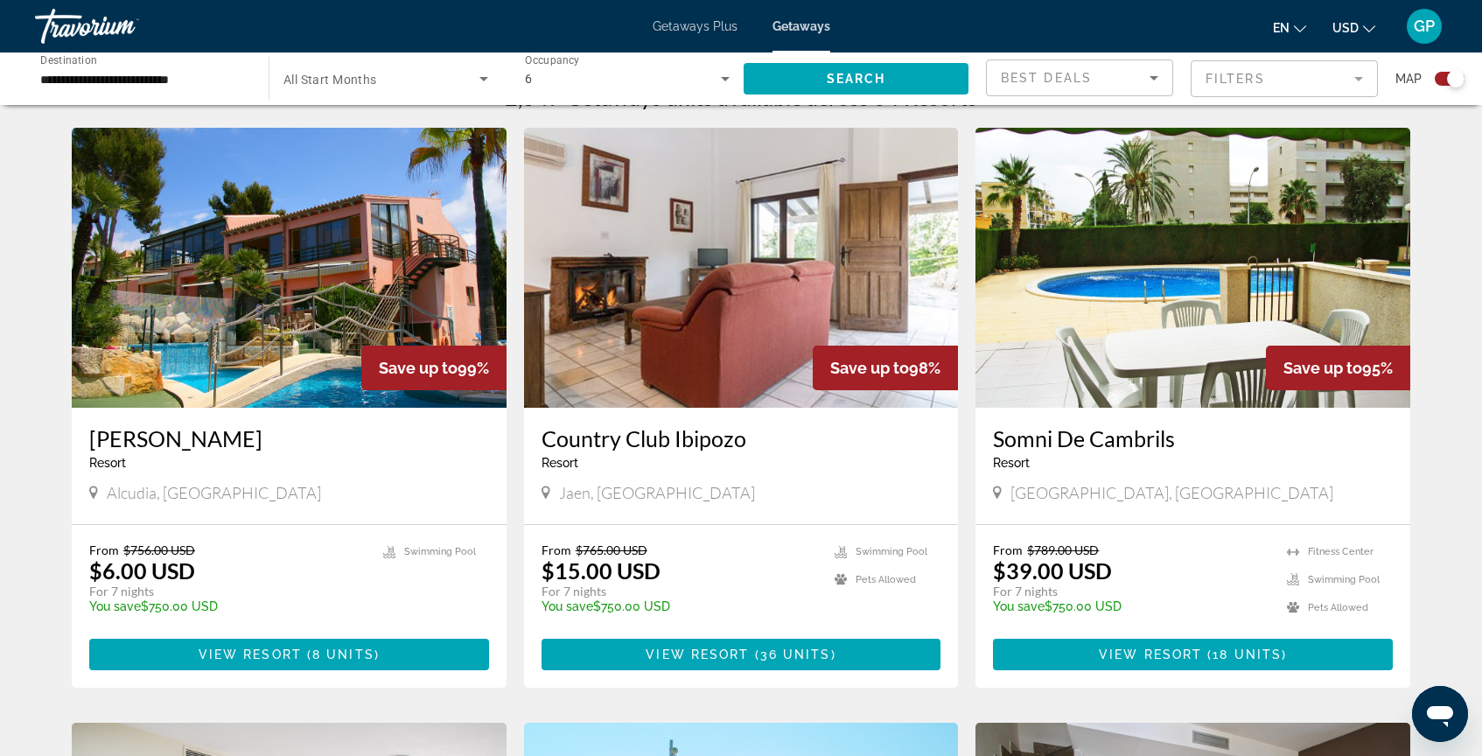
scroll to position [604, 0]
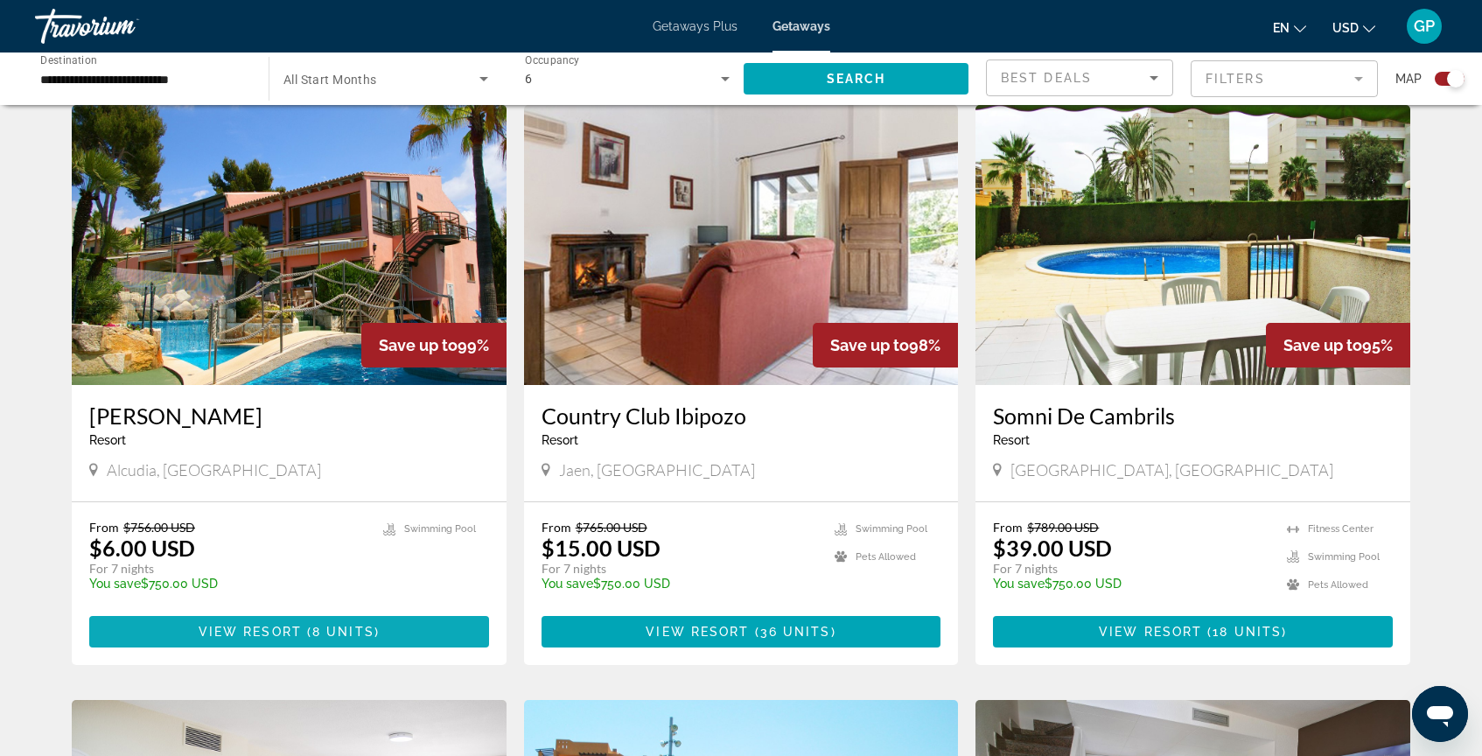
click at [298, 629] on span "View Resort" at bounding box center [250, 631] width 103 height 14
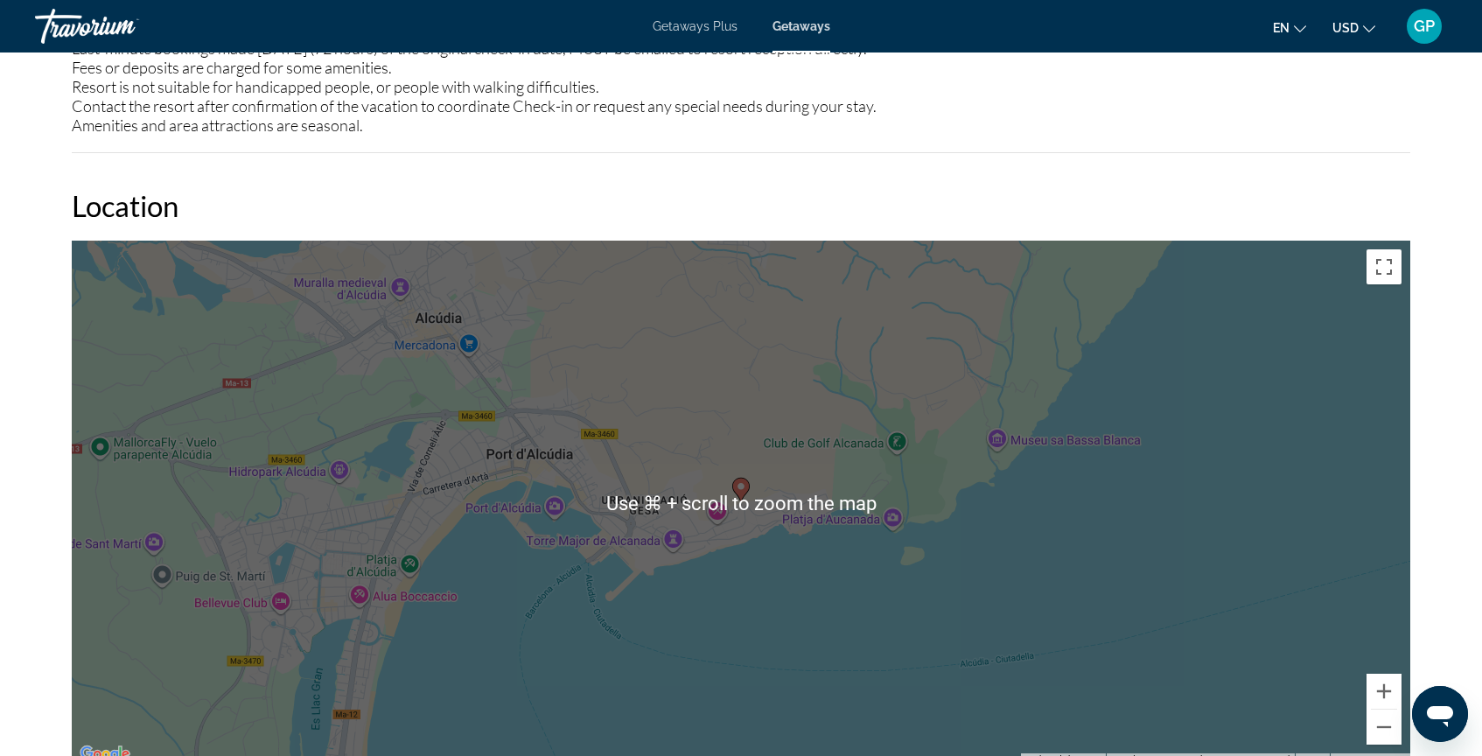
scroll to position [2280, 0]
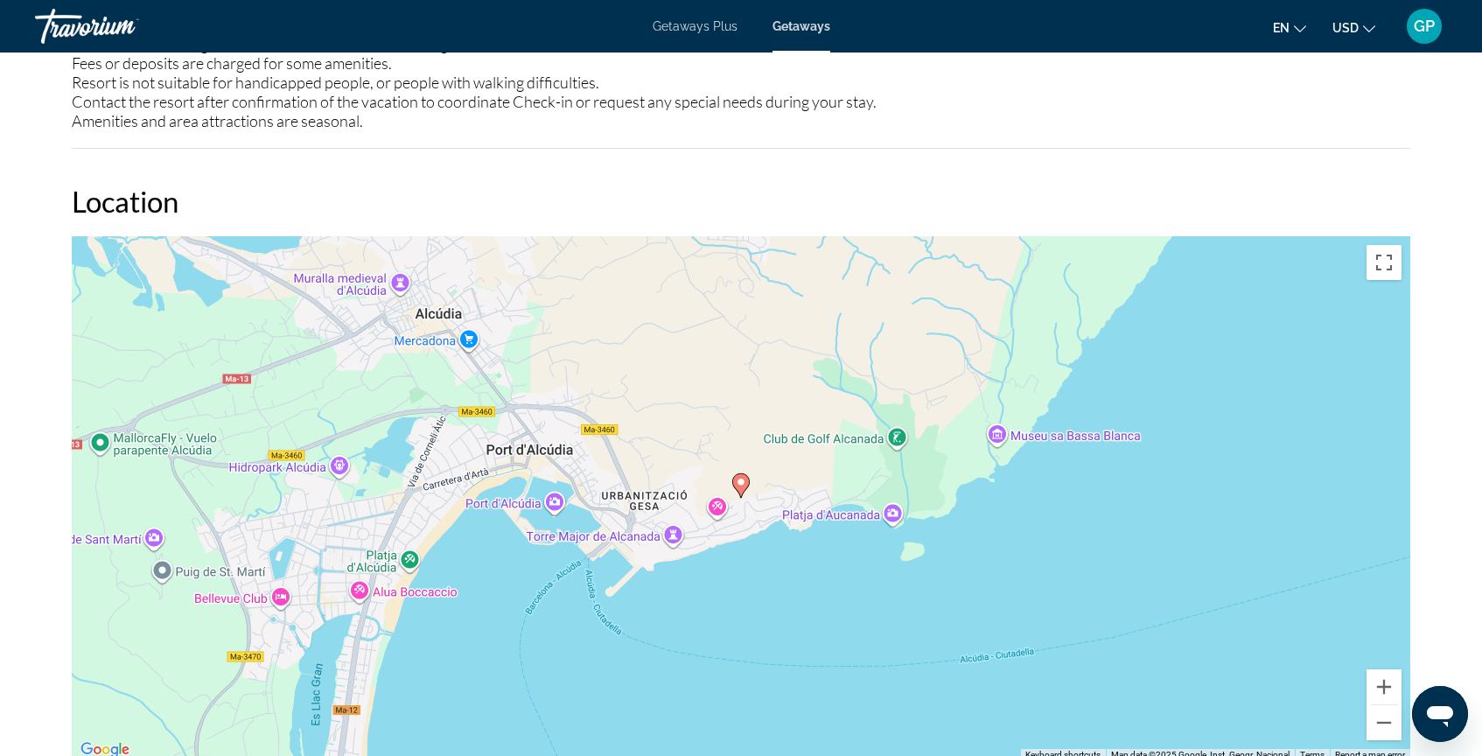
click at [739, 666] on div "To activate drag with keyboard, press Alt + Enter. Once in keyboard drag state,…" at bounding box center [741, 498] width 1338 height 525
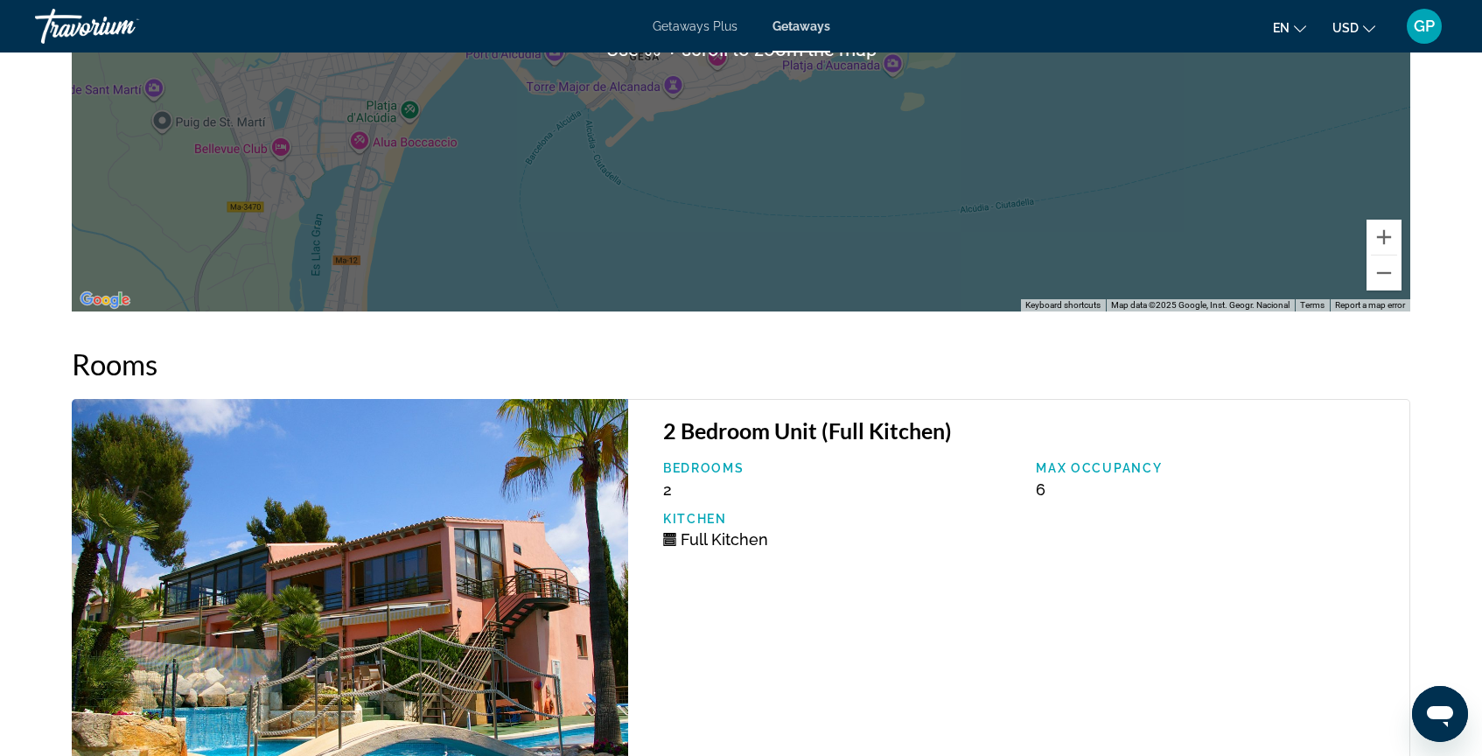
scroll to position [2732, 0]
